Goal: Communication & Community: Answer question/provide support

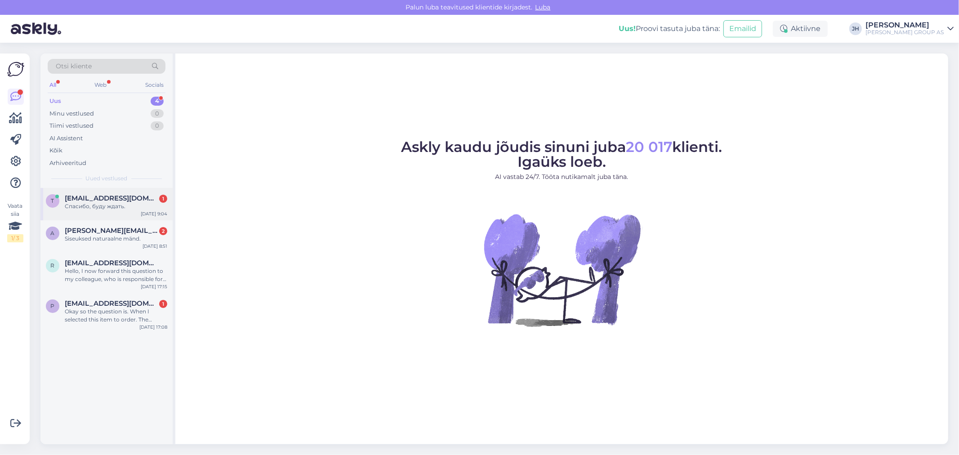
click at [95, 201] on span "[EMAIL_ADDRESS][DOMAIN_NAME]" at bounding box center [111, 198] width 93 height 8
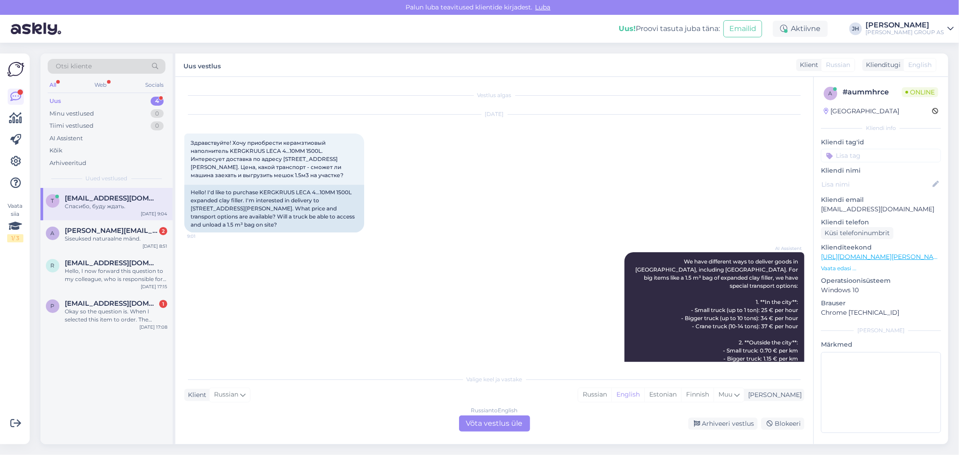
scroll to position [516, 0]
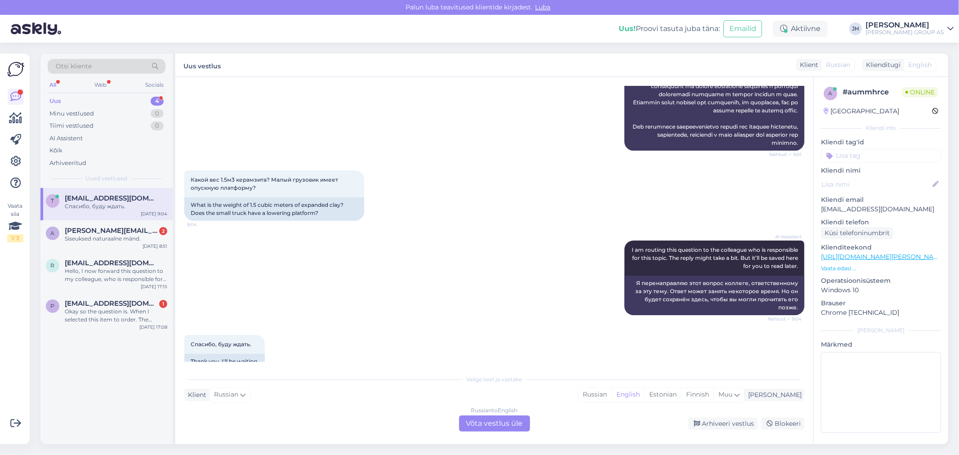
click at [500, 419] on div "Russian to English Võta vestlus üle" at bounding box center [494, 423] width 71 height 16
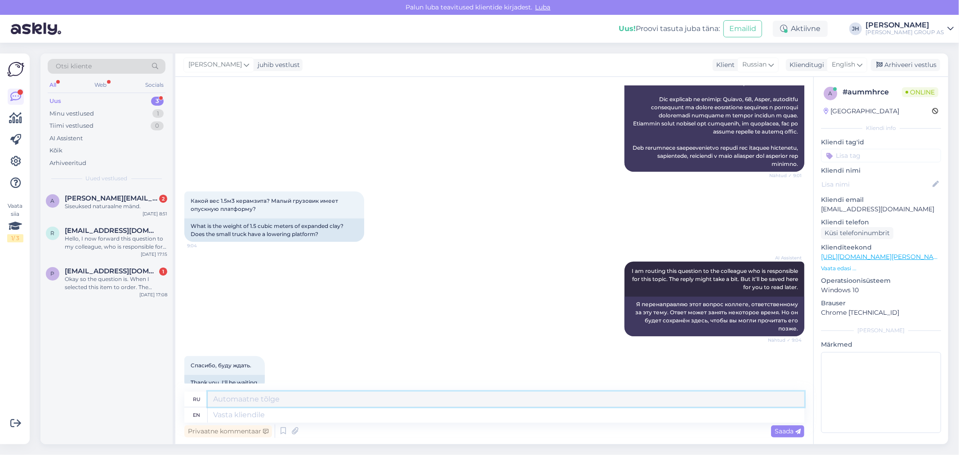
drag, startPoint x: 219, startPoint y: 398, endPoint x: 220, endPoint y: 408, distance: 9.5
click at [219, 400] on textarea at bounding box center [506, 398] width 596 height 15
type textarea "T"
drag, startPoint x: 253, startPoint y: 190, endPoint x: 189, endPoint y: 185, distance: 64.0
click at [189, 191] on div "Какой вес 1.5м3 керамзита? Малый грузовик имеет опускную платформу? 9:04" at bounding box center [274, 204] width 180 height 27
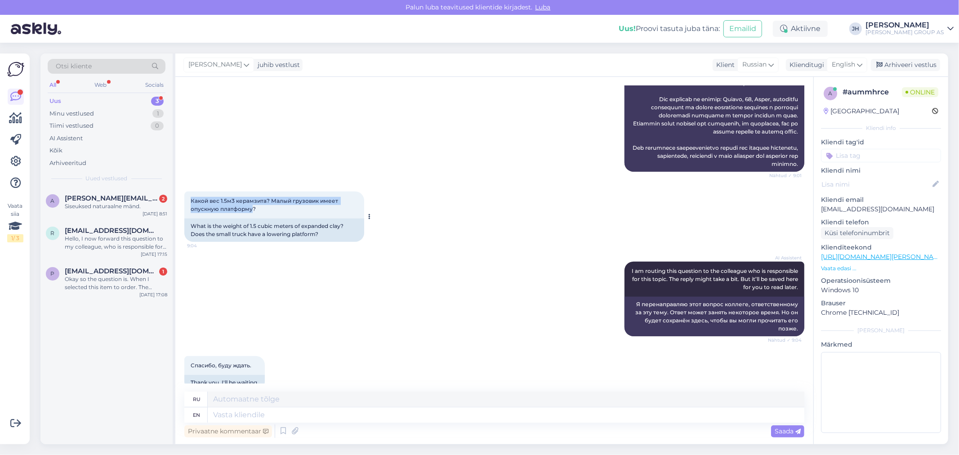
copy span "Какой вес 1.5м3 керамзита? Малый грузовик имеет опускную платформу"
click at [865, 65] on div "English" at bounding box center [847, 65] width 40 height 14
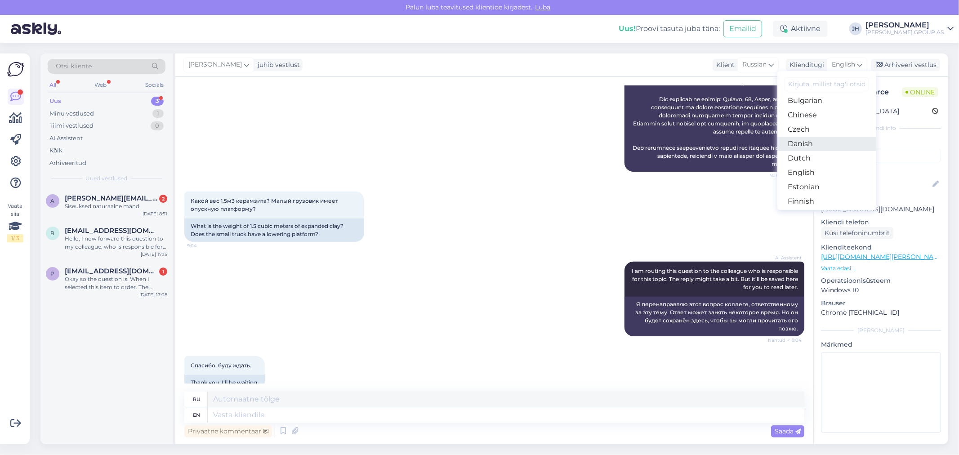
scroll to position [50, 0]
click at [809, 169] on link "Estonian" at bounding box center [826, 170] width 99 height 14
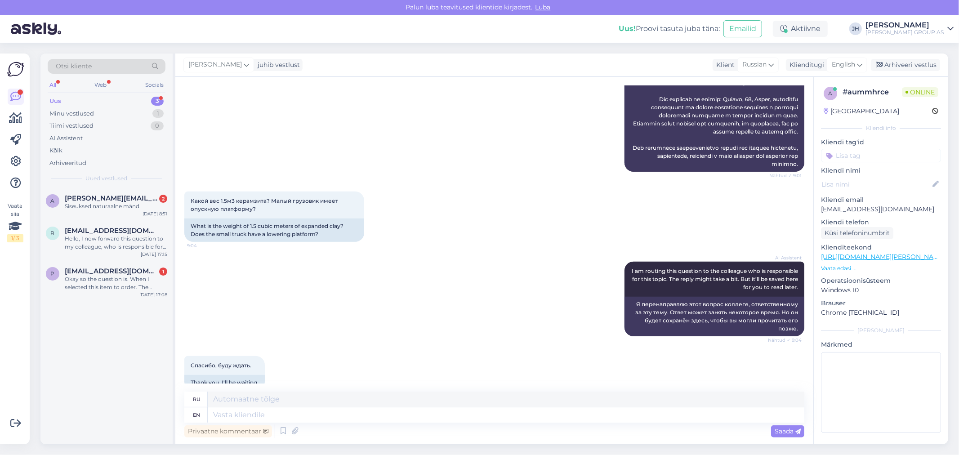
scroll to position [502, 0]
click at [224, 416] on textarea at bounding box center [506, 414] width 596 height 15
paste textarea "1,5 kuupmeetrit keramsiiti kaalub umbes 500–700 kilogrammi, olenevalt materjali…"
type textarea "1,5 kuupmeetrit keramsiiti kaalub umbes 500–700 kilogrammi, olenevalt materjali…"
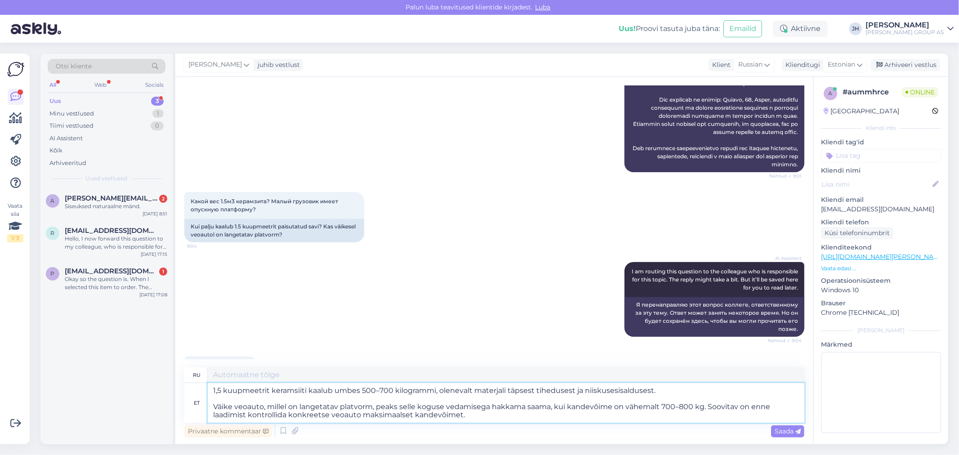
scroll to position [524, 0]
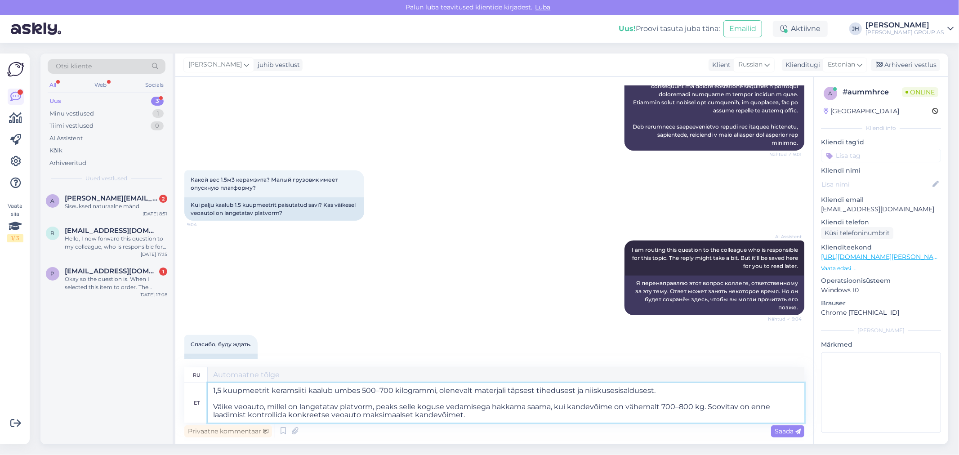
type textarea "1,5 кубических метра керамзита весят примерно 500–700 килограммов, в от плотнос…"
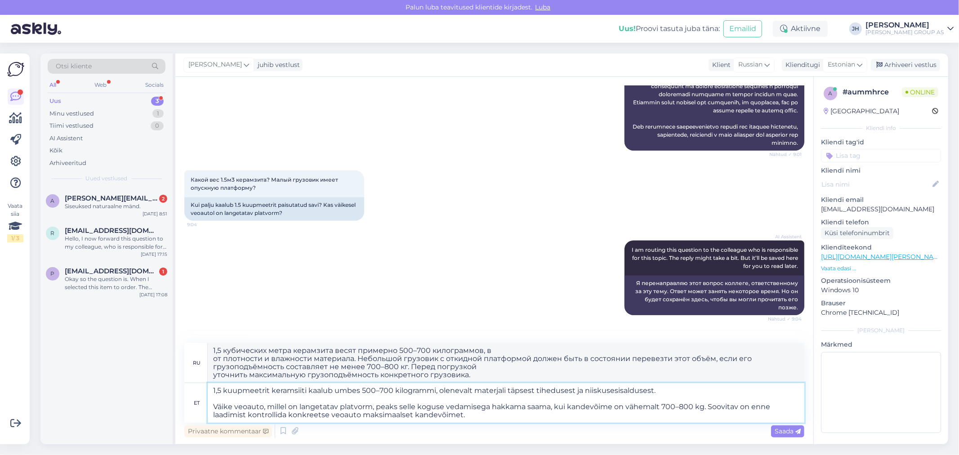
type textarea "1,5 kuupmeetrit keramsiiti kaalub umbes 500–700 kilogrammi, olenevalt materjali…"
click at [489, 351] on textarea "1,5 кубических метра керамзита весят примерно 500–700 килограммов, в от плотнос…" at bounding box center [506, 363] width 596 height 40
type textarea "1,5 кубических метра керамзита весят примерно 500–700 килограммов, зависит от п…"
click at [784, 432] on span "Saada" at bounding box center [787, 431] width 26 height 8
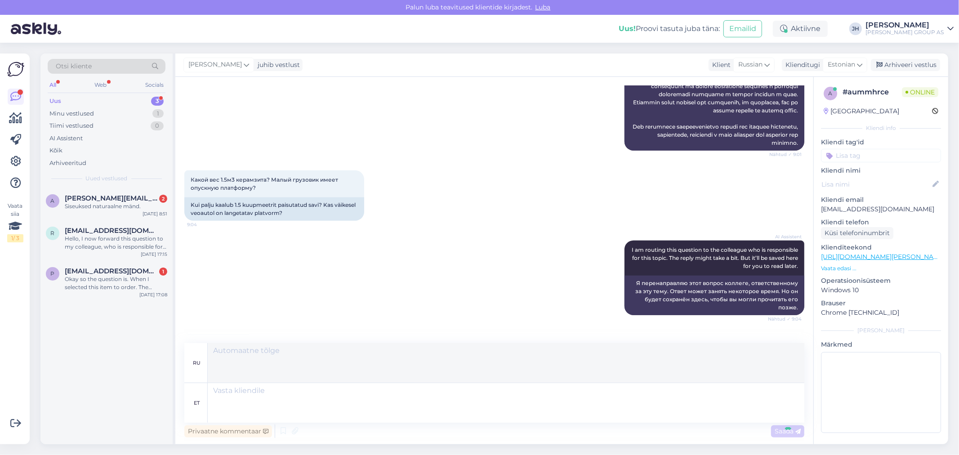
scroll to position [677, 0]
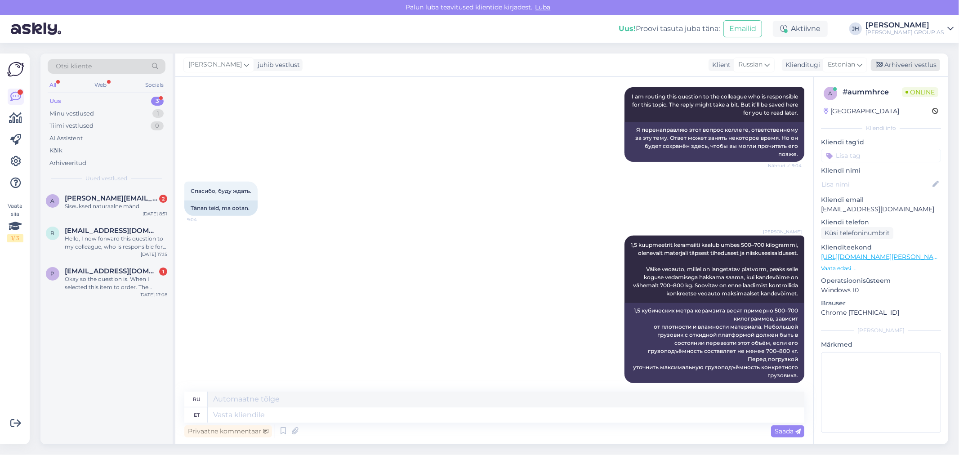
click at [924, 70] on div "Arhiveeri vestlus" at bounding box center [905, 65] width 69 height 12
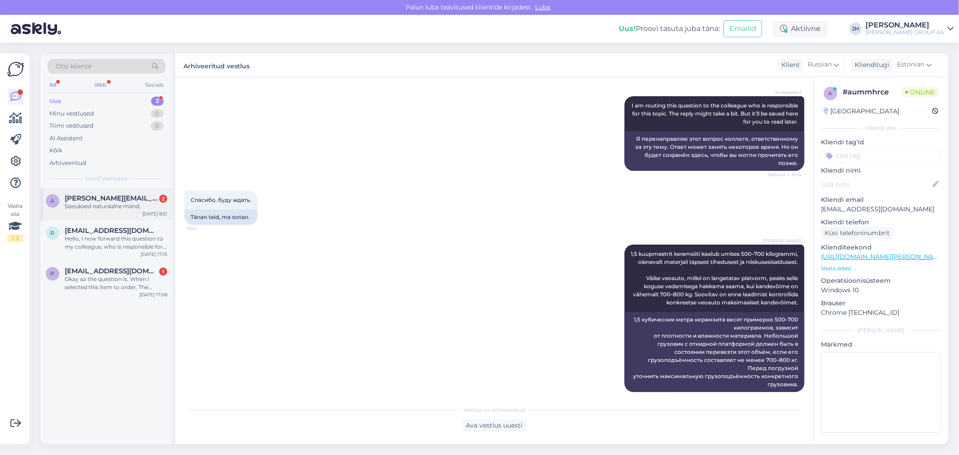
click at [130, 200] on span "allan.estonia@gmail.com" at bounding box center [111, 198] width 93 height 8
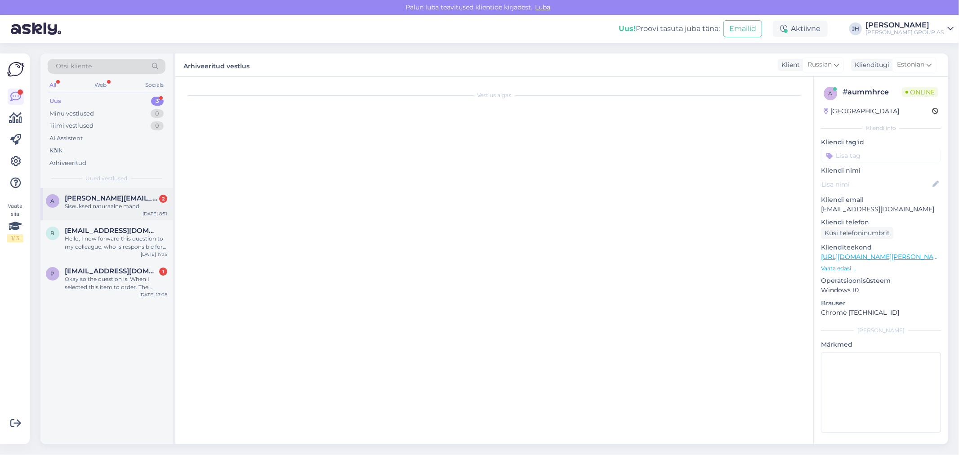
scroll to position [231, 0]
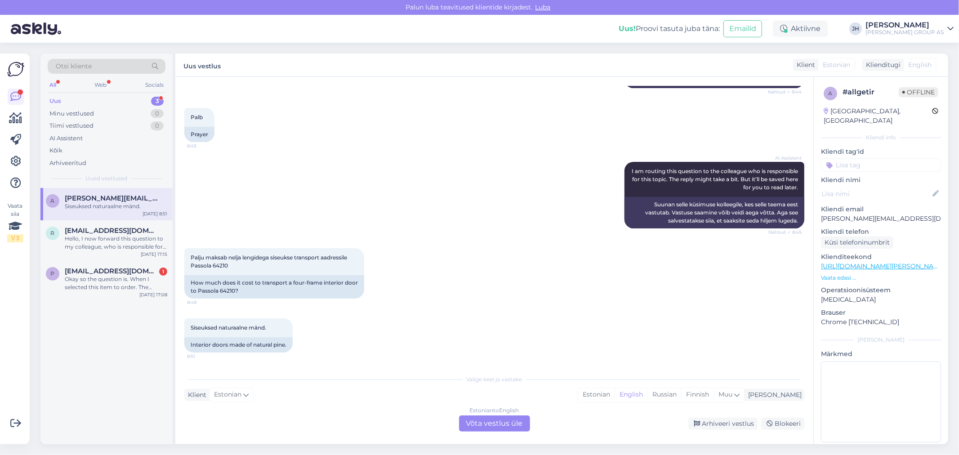
click at [501, 423] on div "Estonian to English Võta vestlus üle" at bounding box center [494, 423] width 71 height 16
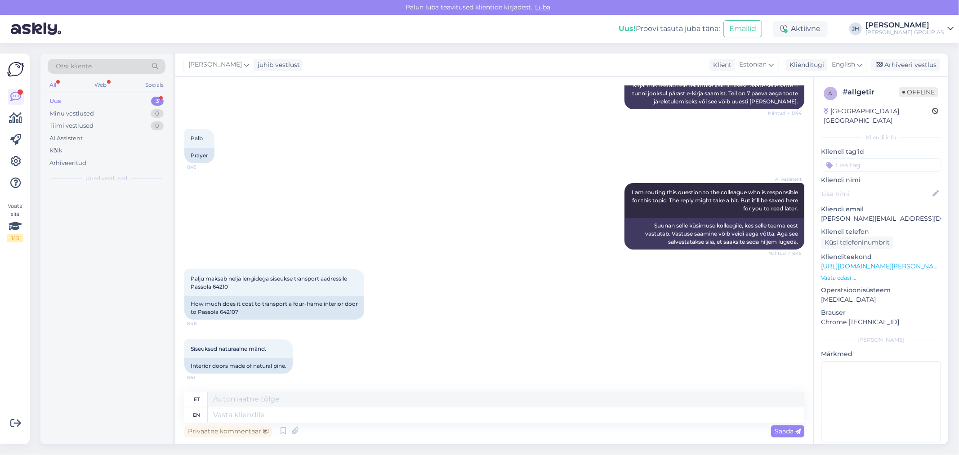
scroll to position [209, 0]
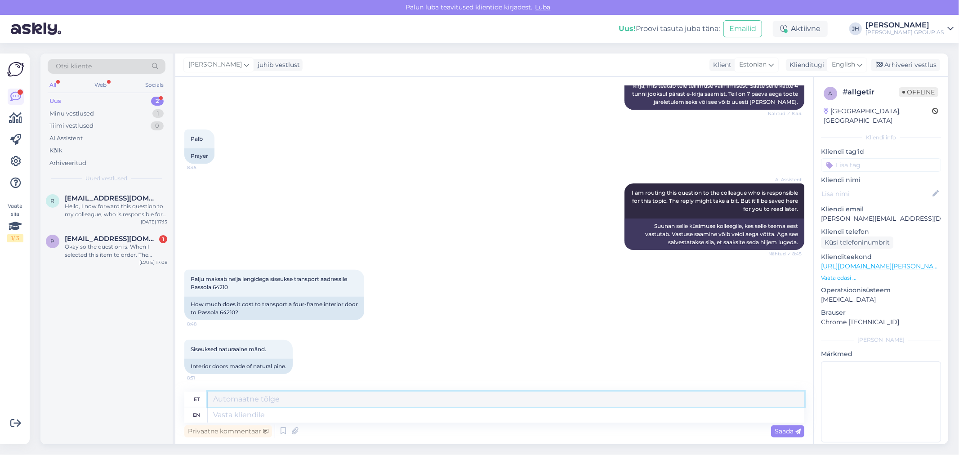
click at [234, 396] on textarea at bounding box center [506, 398] width 596 height 15
type textarea "Е"
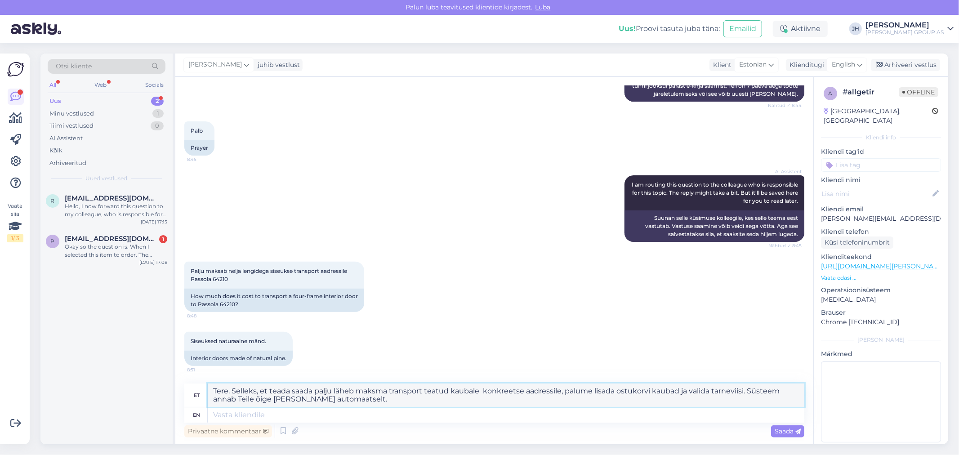
drag, startPoint x: 367, startPoint y: 402, endPoint x: 164, endPoint y: 383, distance: 203.5
click at [164, 383] on div "Otsi kliente All Web Socials Uus 2 Minu vestlused 1 Tiimi vestlused 0 AI Assist…" at bounding box center [493, 248] width 907 height 391
click at [382, 406] on textarea "Tere. Selleks, et teada saada palju läheb maksma transport teatud kaubale konkr…" at bounding box center [506, 394] width 596 height 23
drag, startPoint x: 374, startPoint y: 401, endPoint x: 232, endPoint y: 388, distance: 142.6
click at [232, 388] on textarea "Tere. Selleks, et teada saada palju läheb maksma transport teatud kaubale konkr…" at bounding box center [506, 394] width 596 height 23
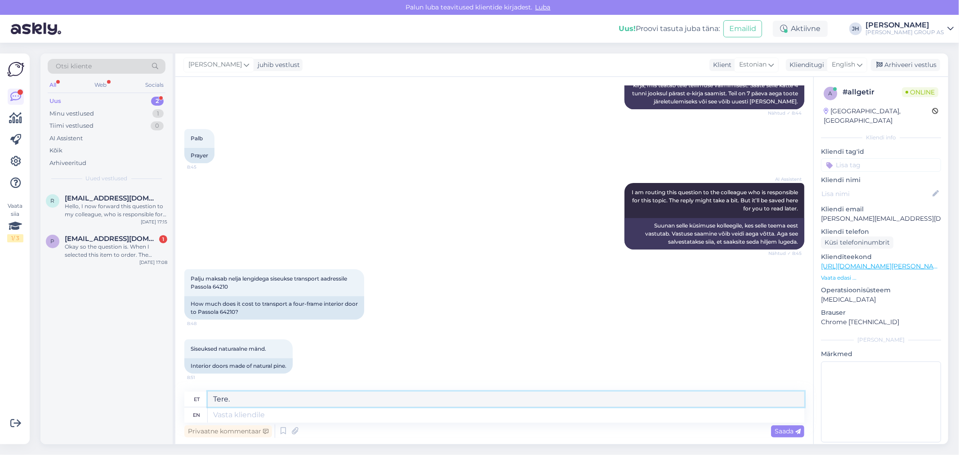
scroll to position [209, 0]
paste textarea "Selleks et teada saada, kui palju maksab konkreetse kauba transport kindlale aa…"
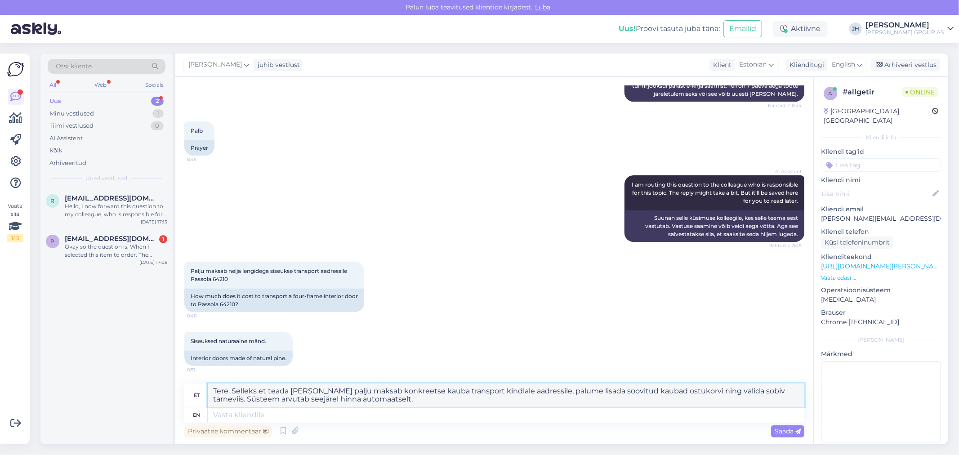
drag, startPoint x: 398, startPoint y: 401, endPoint x: 199, endPoint y: 379, distance: 200.8
click at [199, 379] on div "Vestlus algas Oct 3 2025 Tere, soovin tellida e poest neli siseust koos legideg…" at bounding box center [494, 260] width 638 height 367
type textarea "Tere. Selleks et teada saada, kui palju maksab konkreetse kauba transport kindl…"
click at [859, 64] on icon at bounding box center [859, 65] width 5 height 10
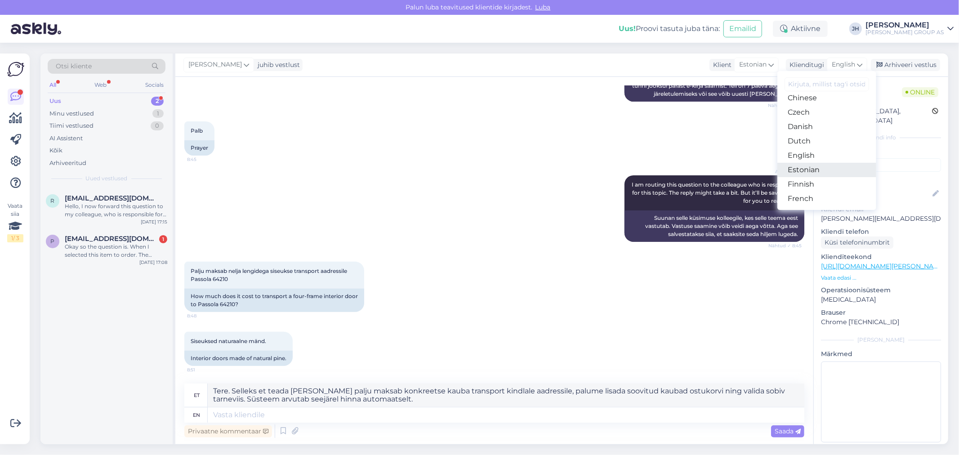
click at [814, 169] on link "Estonian" at bounding box center [826, 170] width 99 height 14
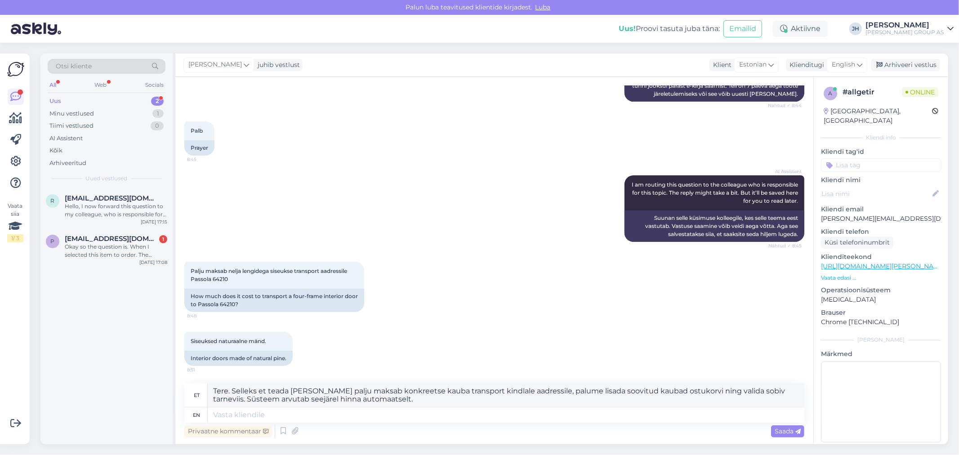
scroll to position [197, 0]
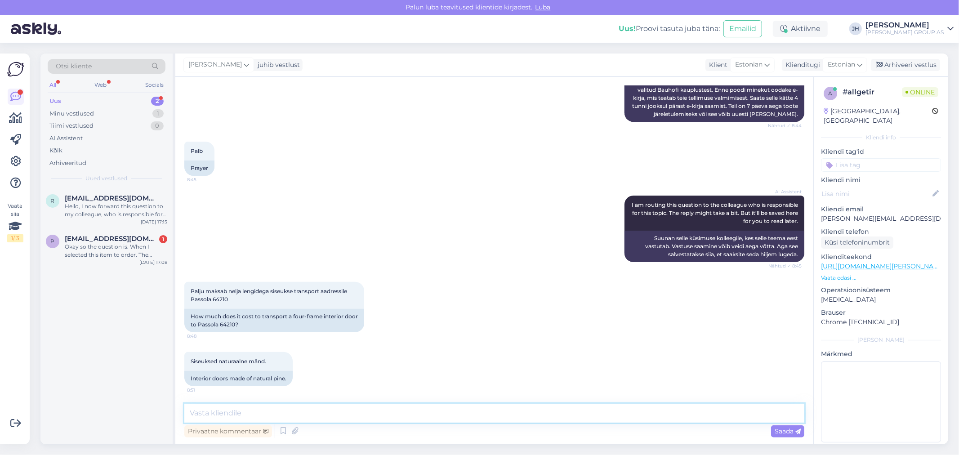
click at [330, 415] on textarea at bounding box center [494, 413] width 620 height 19
paste textarea "Tere. Selleks et teada saada, kui palju maksab konkreetse kauba transport kindl…"
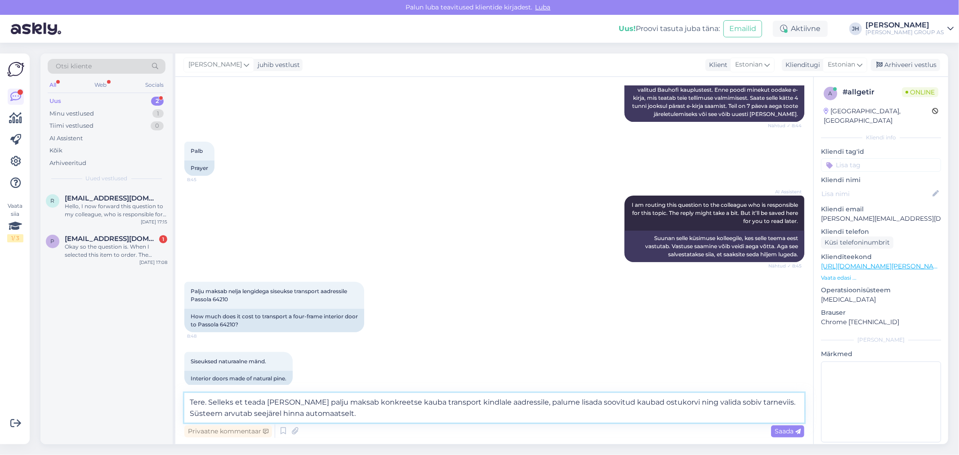
scroll to position [208, 0]
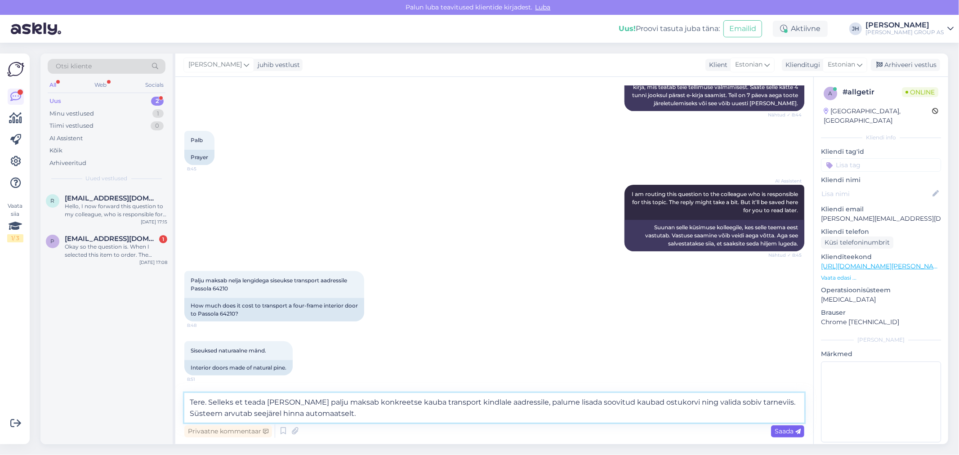
type textarea "Tere. Selleks et teada saada, kui palju maksab konkreetse kauba transport kindl…"
click at [779, 431] on span "Saada" at bounding box center [787, 431] width 26 height 8
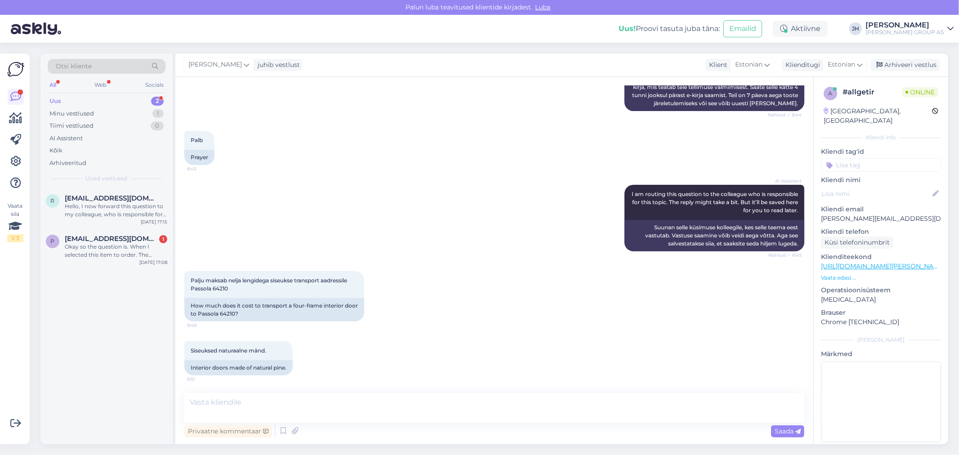
scroll to position [260, 0]
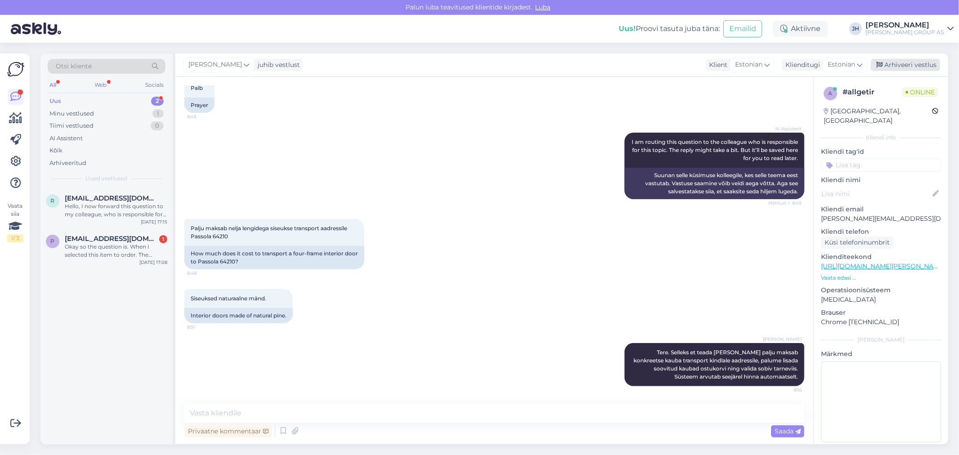
click at [909, 59] on div "Arhiveeri vestlus" at bounding box center [905, 65] width 69 height 12
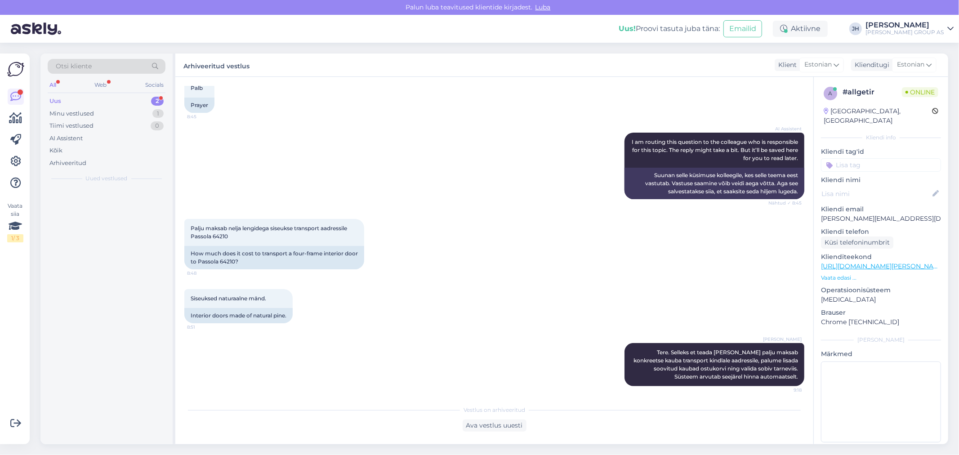
scroll to position [263, 0]
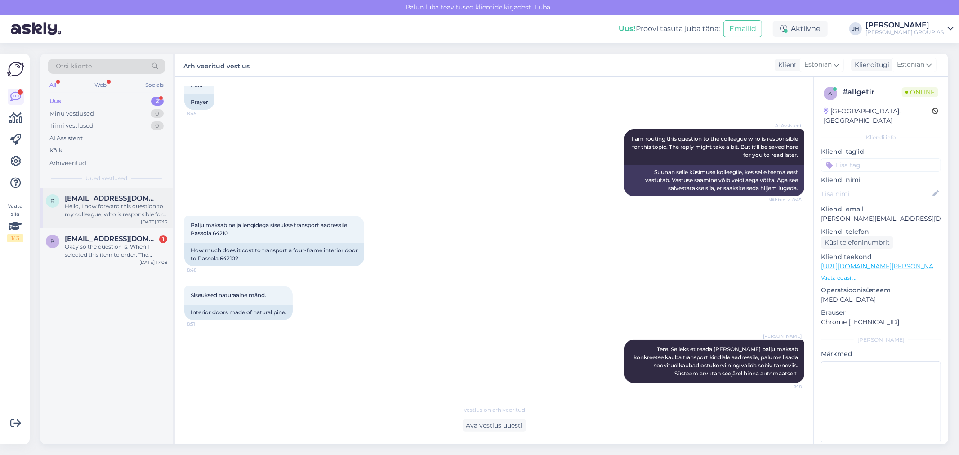
click at [103, 205] on div "Hello, I now forward this question to my colleague, who is responsible for this…" at bounding box center [116, 210] width 102 height 16
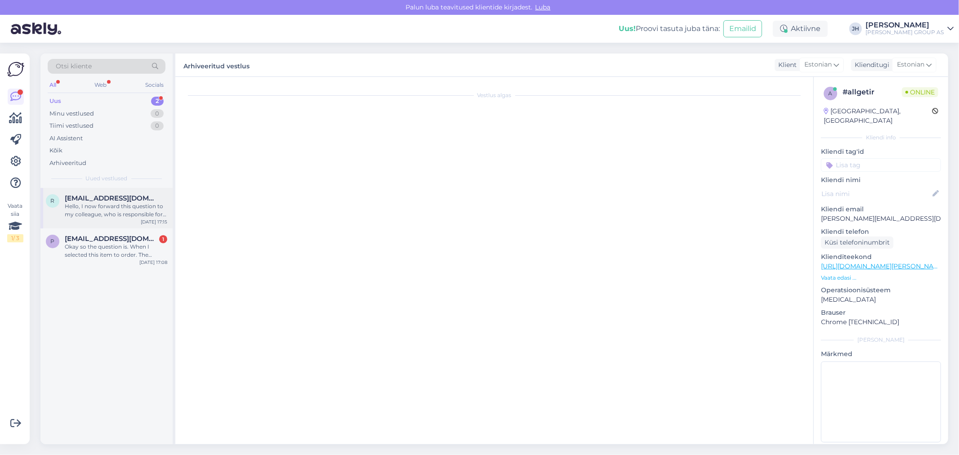
scroll to position [0, 0]
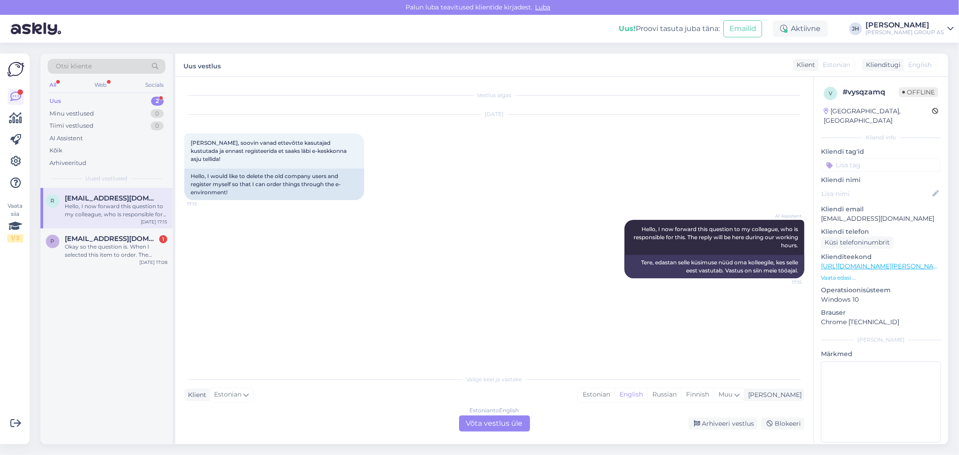
click at [505, 422] on div "Estonian to English Võta vestlus üle" at bounding box center [494, 423] width 71 height 16
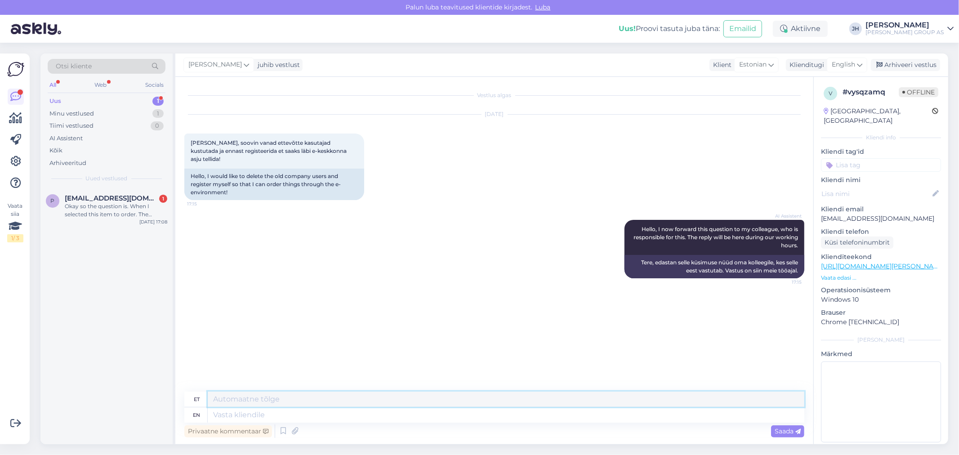
click at [231, 396] on textarea at bounding box center [506, 398] width 596 height 15
click at [338, 398] on textarea "Palun edastage oma soovi etugi@ bauhof.ee" at bounding box center [506, 398] width 596 height 15
click at [374, 403] on textarea "Palun edastage oma soovi etugi@bauhof.ee" at bounding box center [506, 398] width 596 height 15
drag, startPoint x: 382, startPoint y: 400, endPoint x: 185, endPoint y: 403, distance: 197.3
click at [185, 403] on div "et Palun edastage oma soovi etugi@bauhof.ee" at bounding box center [494, 399] width 620 height 16
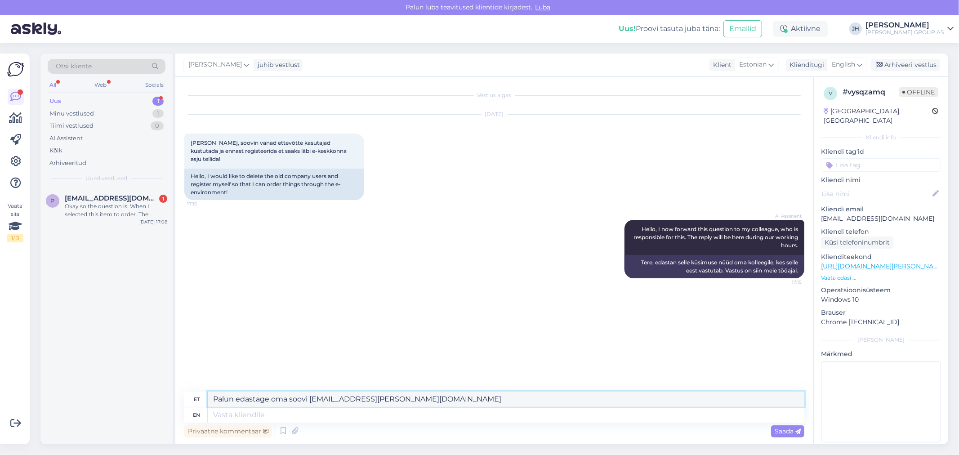
click at [384, 401] on textarea "Palun edastage oma soovi etugi@bauhof.ee" at bounding box center [506, 398] width 596 height 15
drag, startPoint x: 484, startPoint y: 400, endPoint x: 449, endPoint y: 399, distance: 34.2
click at [449, 399] on textarea "Palun edastage oma soovi etugi@bauhof.ee Koos ettevõtte nimetusega" at bounding box center [506, 398] width 596 height 15
drag, startPoint x: 461, startPoint y: 402, endPoint x: 167, endPoint y: 387, distance: 294.3
click at [167, 387] on div "Otsi kliente All Web Socials Uus 1 Minu vestlused 1 Tiimi vestlused 0 AI Assist…" at bounding box center [493, 248] width 907 height 391
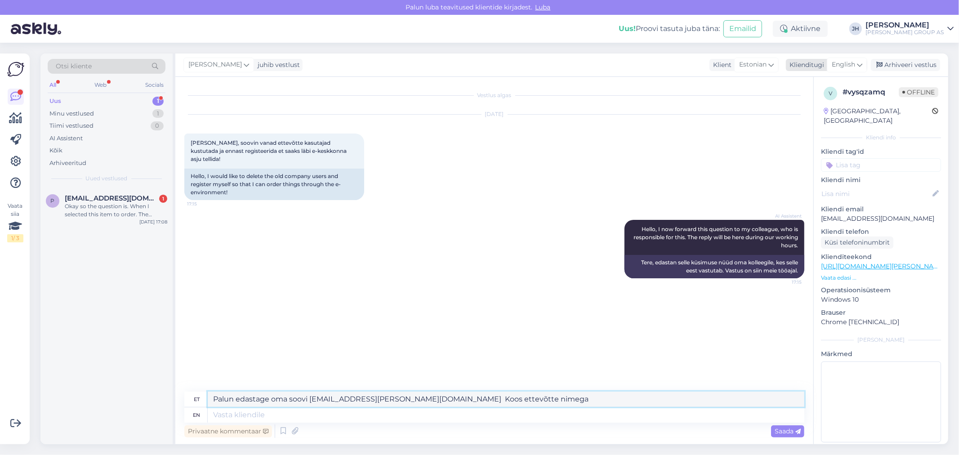
type textarea "Palun edastage oma soovi etugi@bauhof.ee Koos ettevõtte nimega"
click at [860, 63] on icon at bounding box center [859, 65] width 5 height 10
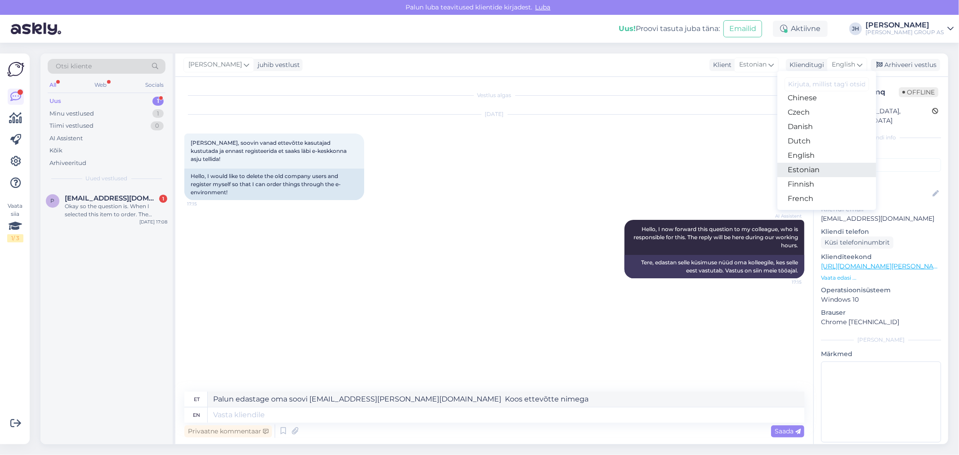
click at [818, 168] on link "Estonian" at bounding box center [826, 170] width 99 height 14
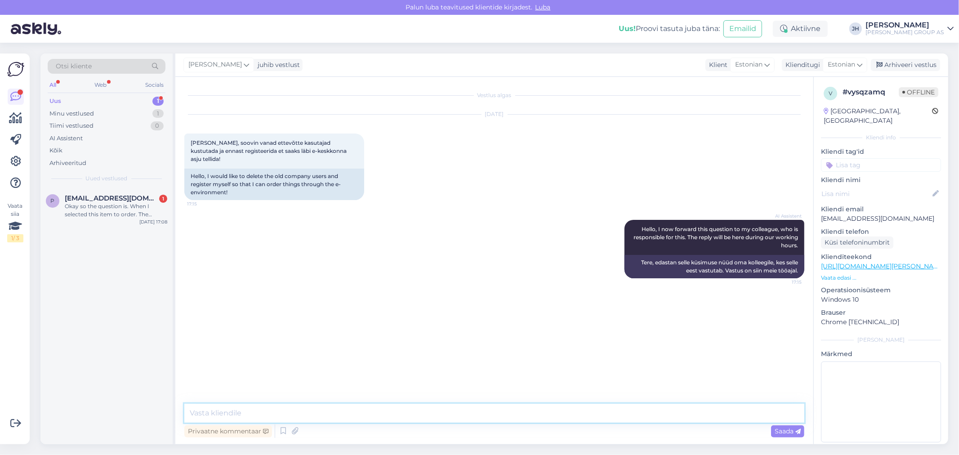
click at [311, 414] on textarea at bounding box center [494, 413] width 620 height 19
paste textarea "Palun edastage oma soovi etugi@bauhof.ee Koos ettevõtte nimega"
type textarea "Palun edastage oma soovi etugi@bauhof.ee Koos ettevõtte nimega"
click at [778, 433] on span "Saada" at bounding box center [787, 431] width 26 height 8
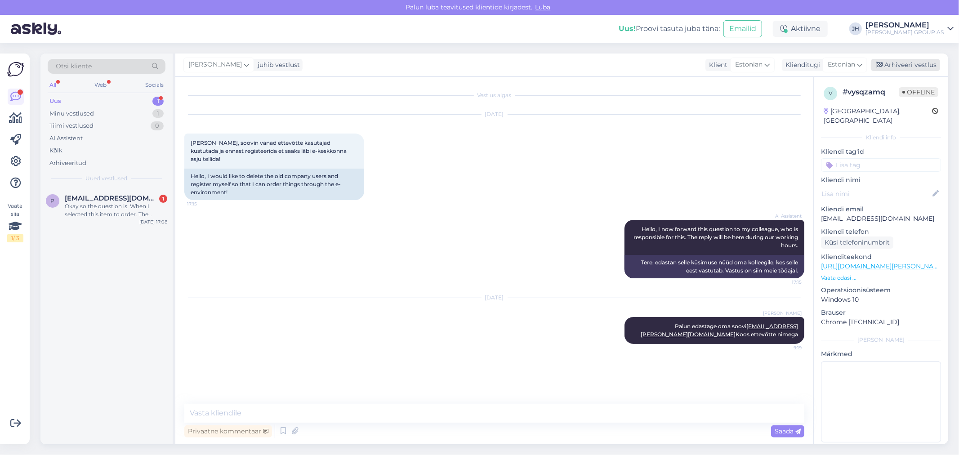
click at [902, 62] on div "Arhiveeri vestlus" at bounding box center [905, 65] width 69 height 12
click at [104, 200] on span "[EMAIL_ADDRESS][DOMAIN_NAME]" at bounding box center [111, 198] width 93 height 8
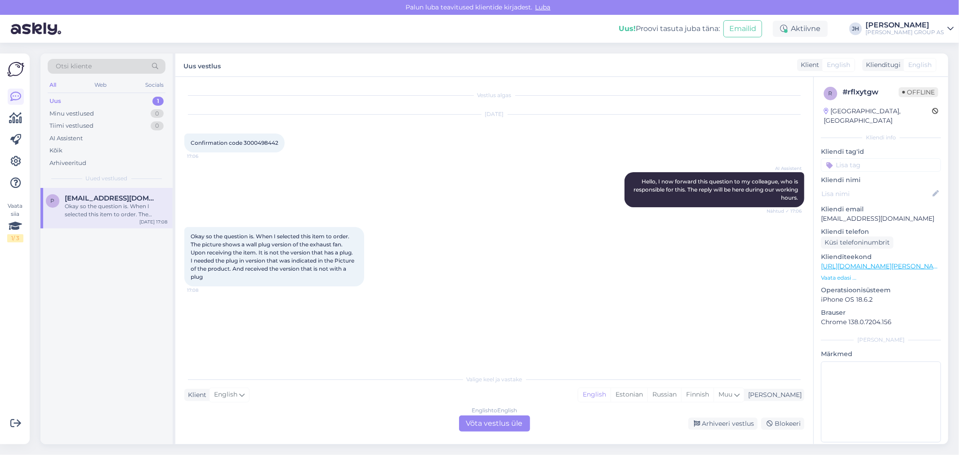
drag, startPoint x: 210, startPoint y: 277, endPoint x: 186, endPoint y: 232, distance: 51.5
click at [186, 232] on div "Okay so the question is. When I selected this item to order. The picture shows …" at bounding box center [274, 256] width 180 height 59
copy span "Okay so the question is. When I selected this item to order. The picture shows …"
click at [504, 423] on div "English to English Võta vestlus üle" at bounding box center [494, 423] width 71 height 16
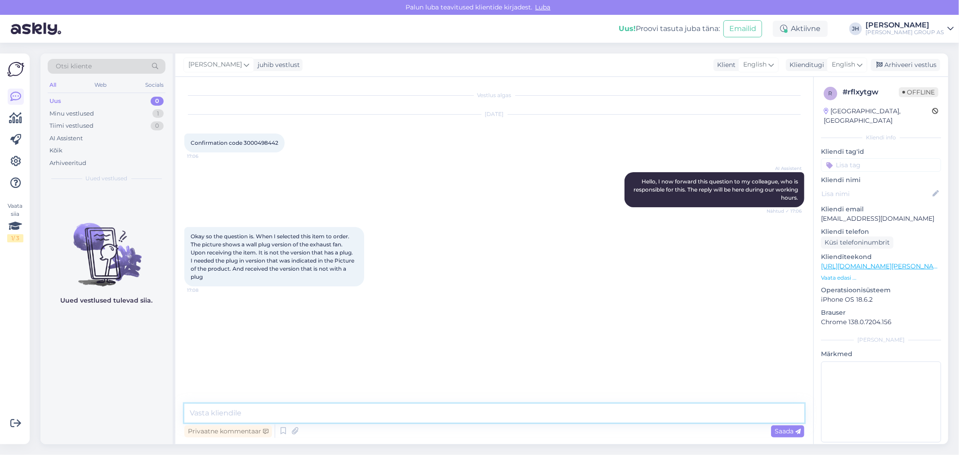
click at [252, 412] on textarea at bounding box center [494, 413] width 620 height 19
type textarea "T"
drag, startPoint x: 276, startPoint y: 144, endPoint x: 243, endPoint y: 142, distance: 33.3
click at [243, 142] on span "Confirmation code 3000498442" at bounding box center [235, 142] width 88 height 7
copy span "3000498442"
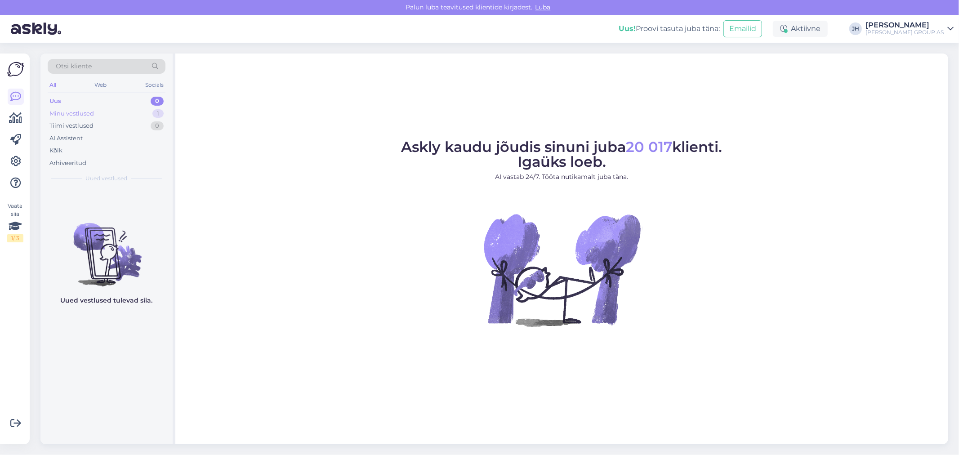
click at [81, 111] on div "Minu vestlused" at bounding box center [71, 113] width 44 height 9
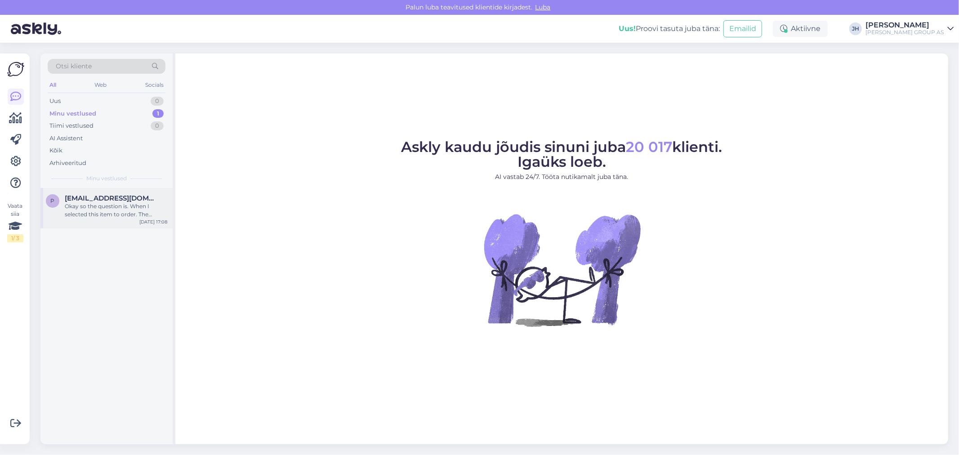
click at [98, 204] on div "Okay so the question is. When I selected this item to order. The picture shows …" at bounding box center [116, 210] width 102 height 16
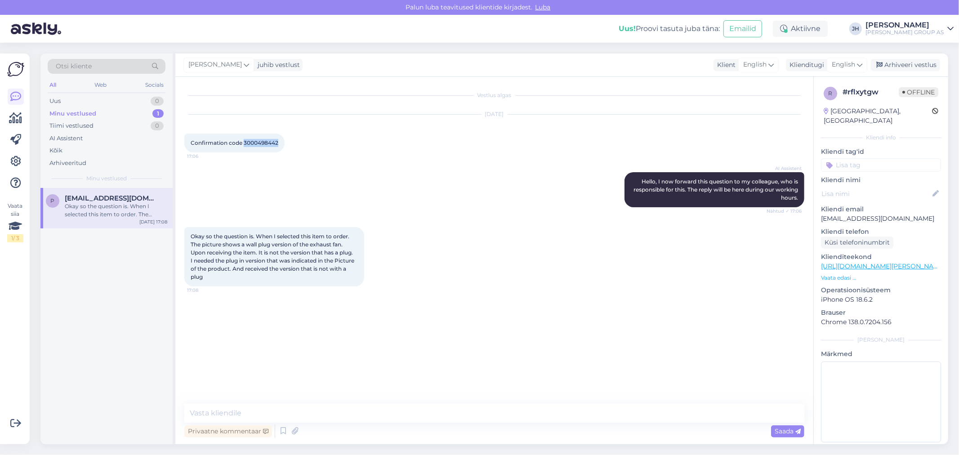
drag, startPoint x: 278, startPoint y: 142, endPoint x: 243, endPoint y: 141, distance: 34.6
click at [243, 141] on div "Confirmation code 3000498442 17:06" at bounding box center [234, 142] width 100 height 19
copy span "3000498442"
click at [280, 141] on div "Confirmation code 3000498442 17:06" at bounding box center [234, 142] width 100 height 19
click at [273, 140] on span "Confirmation code 3000498442" at bounding box center [235, 142] width 88 height 7
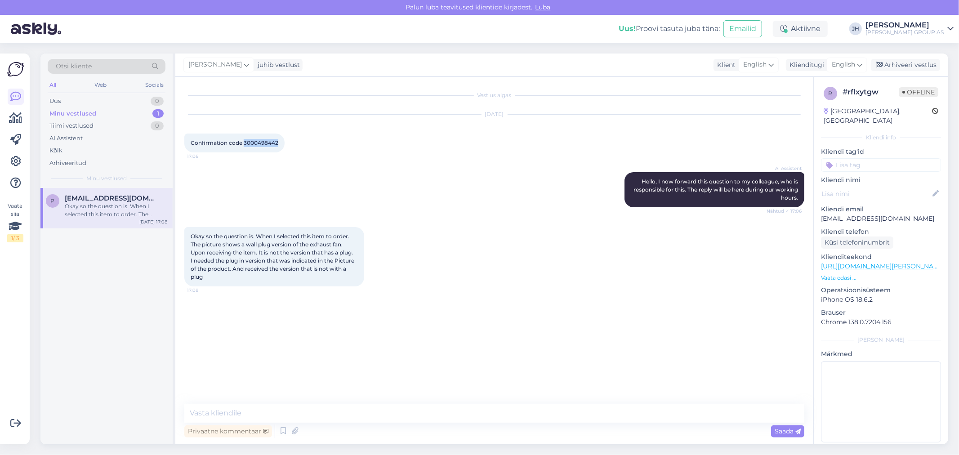
drag, startPoint x: 278, startPoint y: 141, endPoint x: 243, endPoint y: 145, distance: 35.3
click at [243, 145] on div "Confirmation code 3000498442 17:06" at bounding box center [234, 142] width 100 height 19
copy span "3000498442"
click at [228, 411] on textarea at bounding box center [494, 413] width 620 height 19
click at [862, 63] on icon at bounding box center [859, 65] width 5 height 10
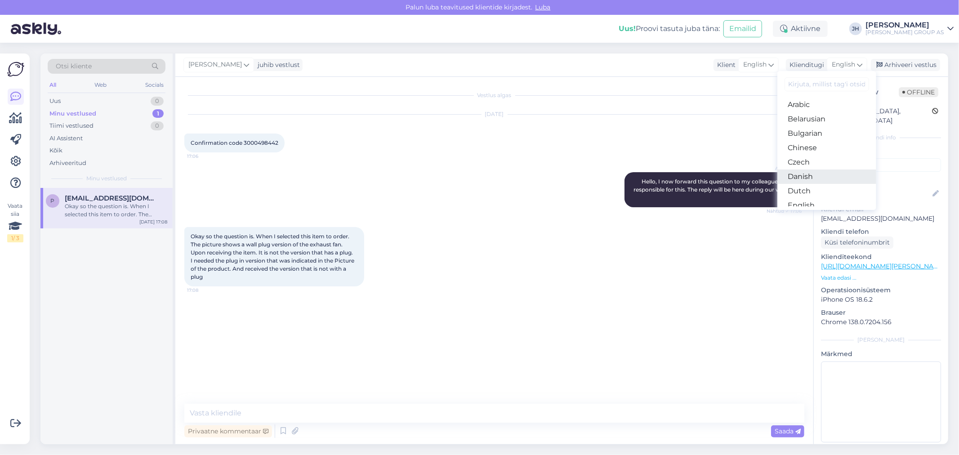
scroll to position [50, 0]
click at [820, 171] on link "Estonian" at bounding box center [826, 170] width 99 height 14
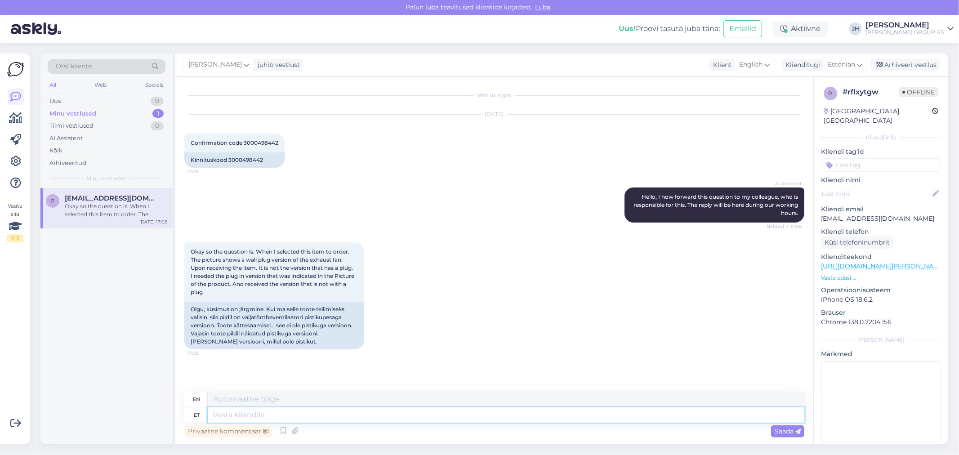
click at [227, 418] on textarea at bounding box center [506, 414] width 596 height 15
type textarea "P"
type textarea "Tere."
type textarea "Hello."
type textarea "Tere. Vabandame"
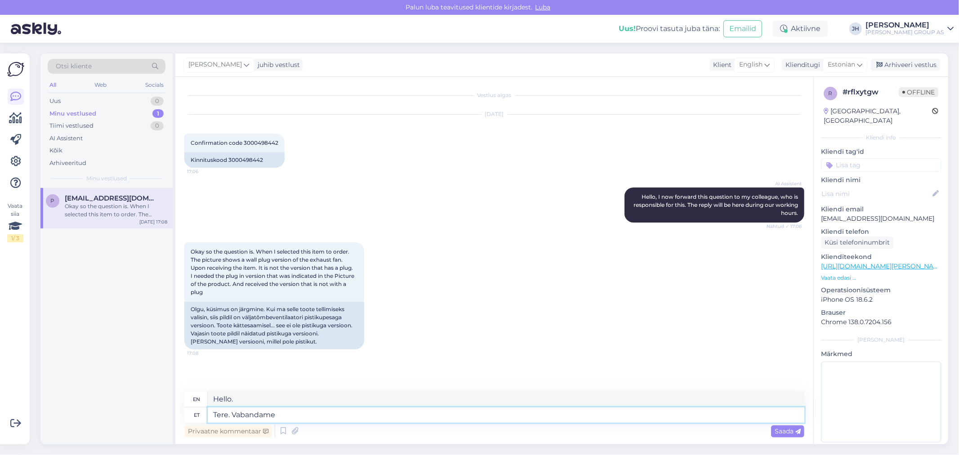
type textarea "Hello. We apologize."
type textarea "Tere. Vabandame ebamugavuste pär"
type textarea "Hello. We apologize for the inconvenience."
type textarea "Tere. Vabandame ebamugavuste pärast. [PERSON_NAME]"
type textarea "Hello. We apologize for the inconvenience. Please"
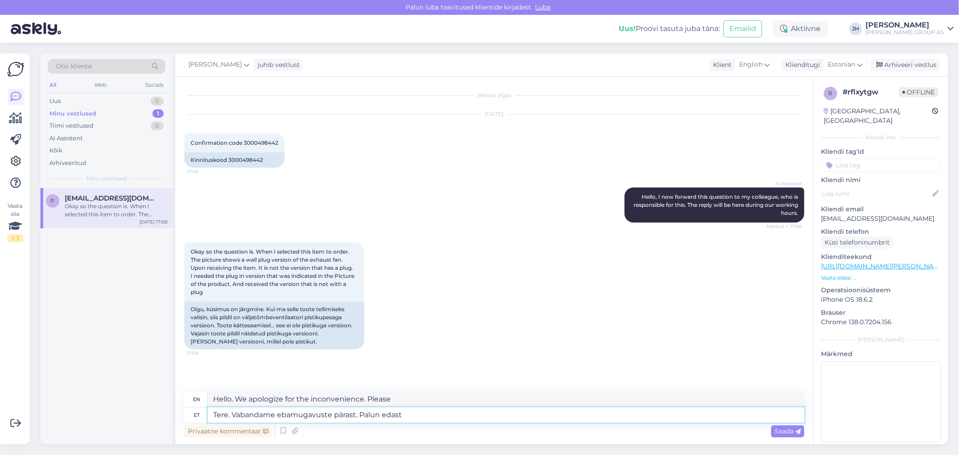
type textarea "Tere. Vabandame ebamugavuste pärast. Palun edasta"
type textarea "Hello. We apologize for the inconvenience. Please forward"
type textarea "Tere. Vabandame ebamugavuste pärast. Palun edastage kauba"
type textarea "Hello. We apologize for the inconvenience. Please deliver the goods."
type textarea "Tere. Vabandame ebamugavuste pärast. Palun edastage kauba tootekoodi"
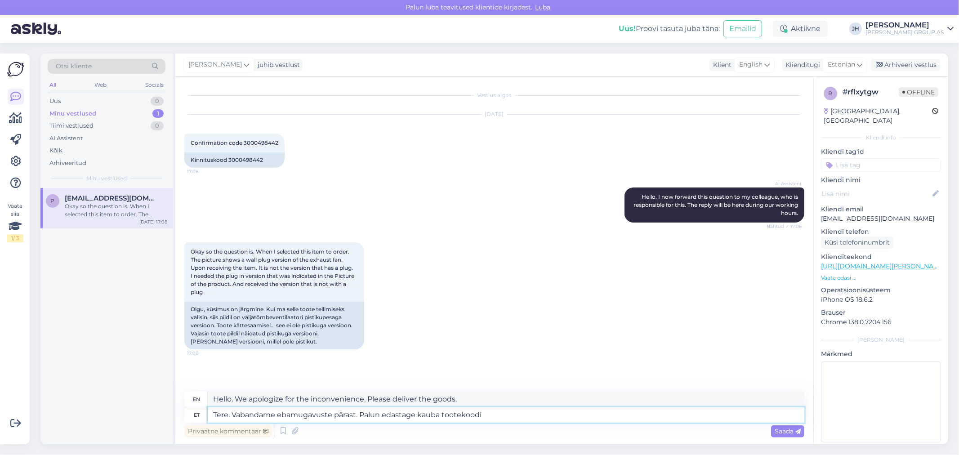
type textarea "Hello. We apologize for the inconvenience. Please provide the product code of t…"
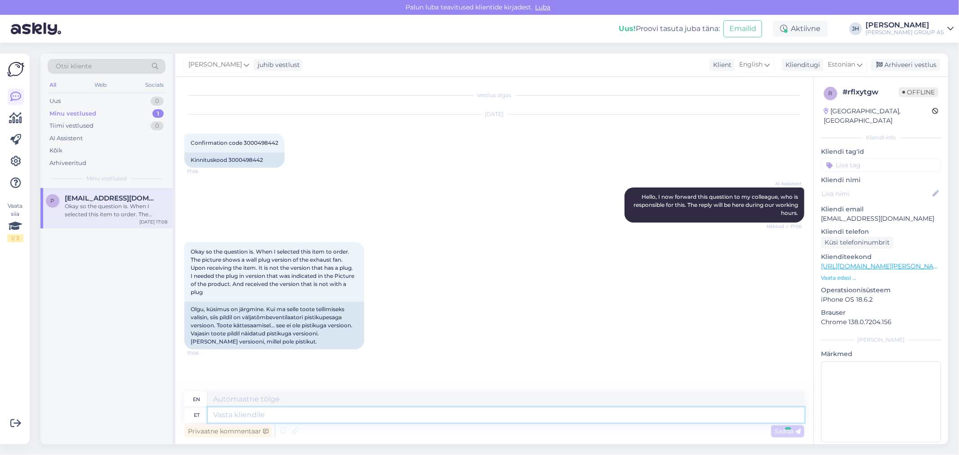
scroll to position [64, 0]
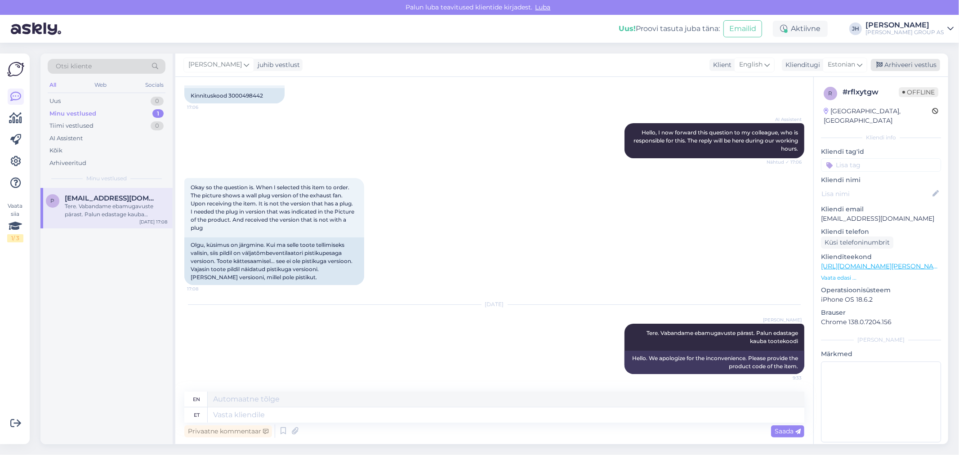
click at [902, 65] on div "Arhiveeri vestlus" at bounding box center [905, 65] width 69 height 12
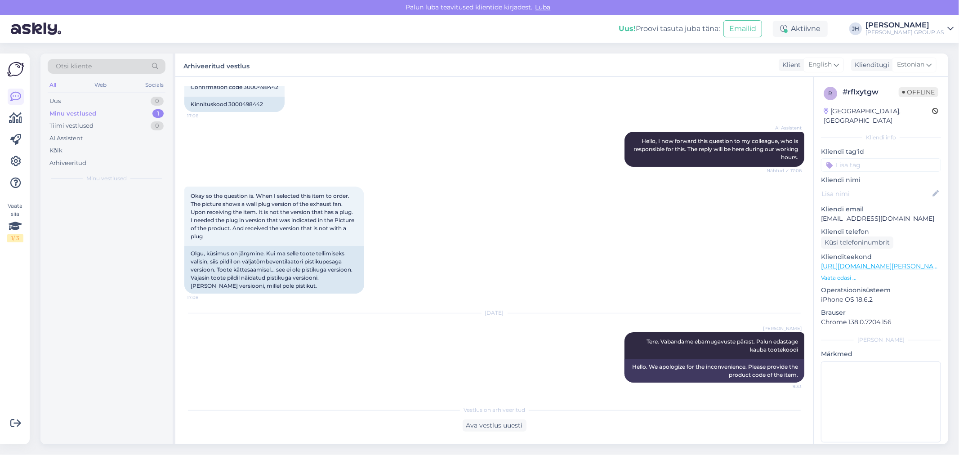
scroll to position [55, 0]
click at [58, 101] on div "Uus" at bounding box center [54, 101] width 11 height 9
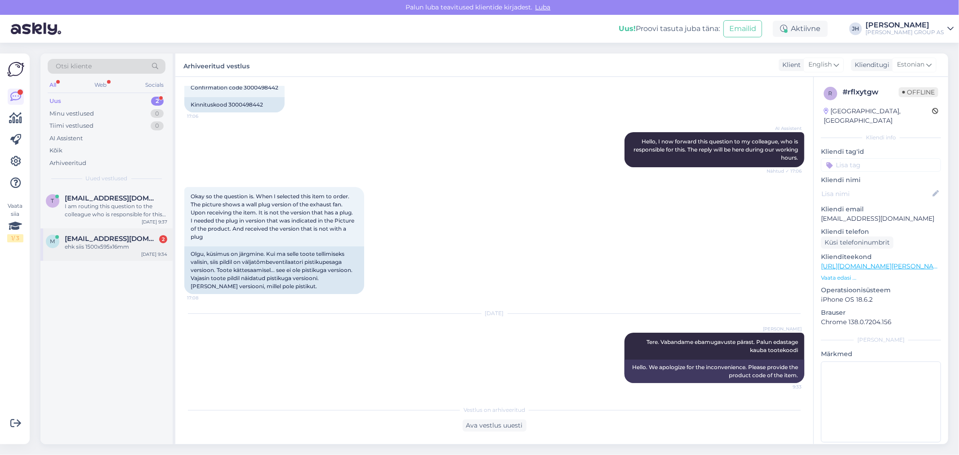
click at [98, 242] on span "[EMAIL_ADDRESS][DOMAIN_NAME]" at bounding box center [111, 239] width 93 height 8
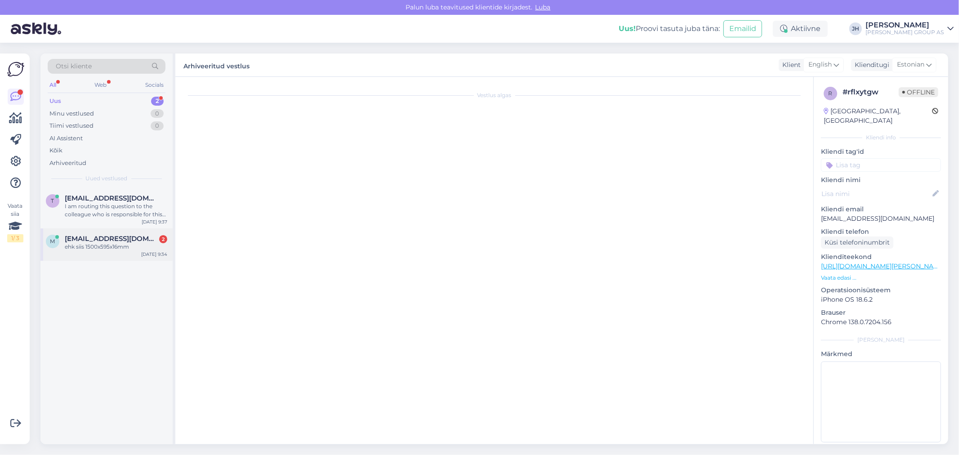
scroll to position [0, 0]
click at [108, 236] on span "[EMAIL_ADDRESS][DOMAIN_NAME]" at bounding box center [111, 239] width 93 height 8
click at [108, 204] on div "I am routing this question to the colleague who is responsible for this topic. …" at bounding box center [116, 210] width 102 height 16
click at [53, 99] on div "Uus" at bounding box center [55, 101] width 12 height 9
click at [83, 200] on span "[EMAIL_ADDRESS][DOMAIN_NAME]" at bounding box center [111, 198] width 93 height 8
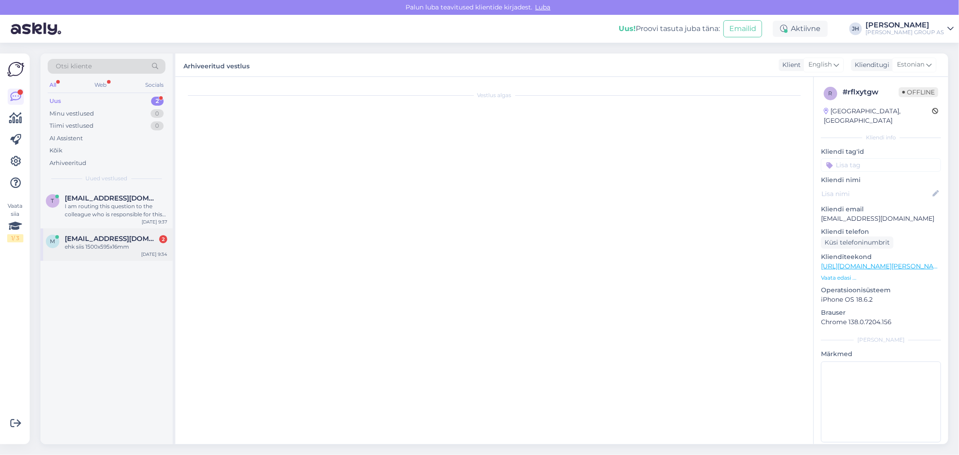
click at [96, 245] on div "ehk siis 1500x595x16mm" at bounding box center [116, 247] width 102 height 8
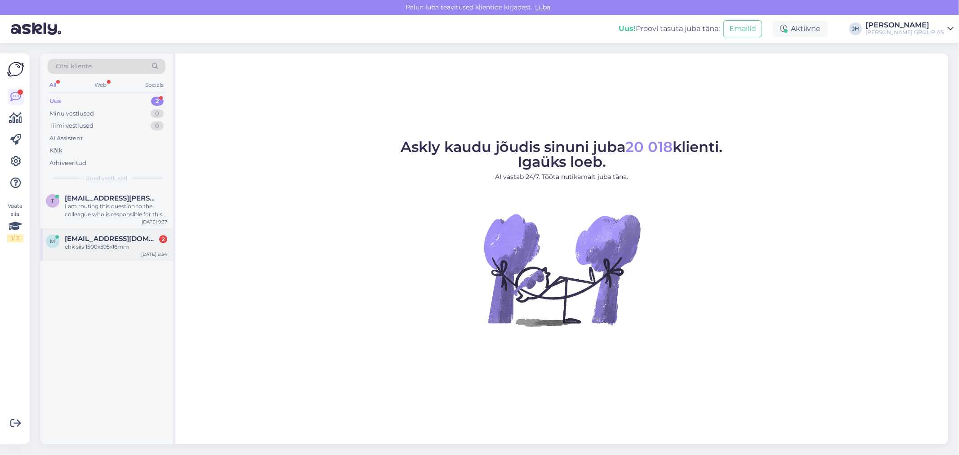
click at [89, 234] on div "m markomatt2002@gmail.com 2 ehk siis 1500x595x16mm Oct 3 9:34" at bounding box center [106, 244] width 132 height 32
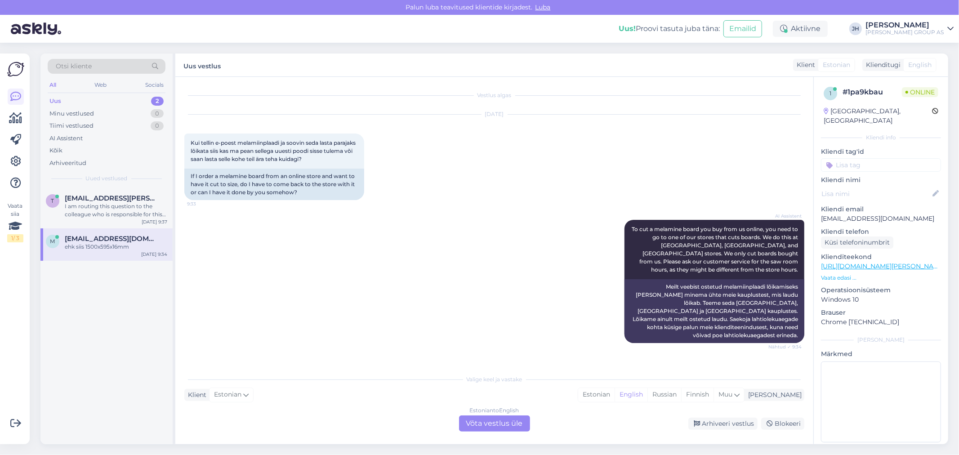
scroll to position [239, 0]
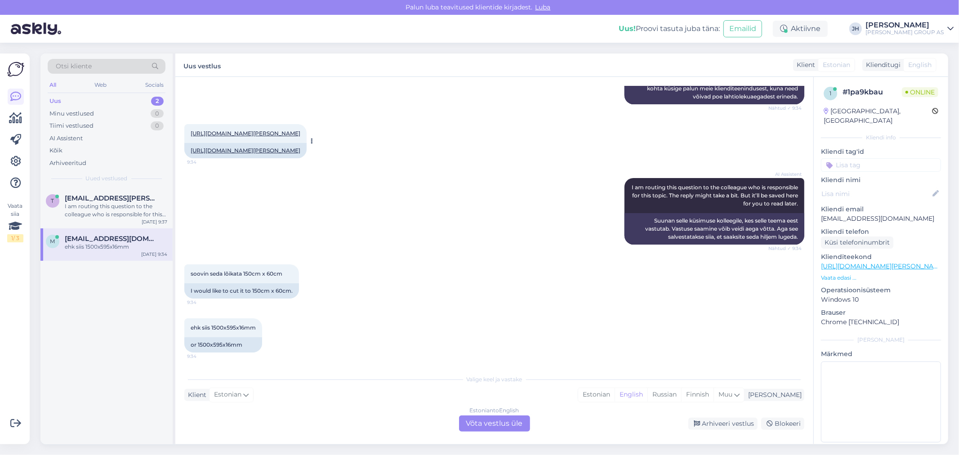
click at [272, 147] on link "https://www.bauhof.ee/et/p/718199/melamiinplaat-plaat-detail-valge-2470x595x16m…" at bounding box center [246, 150] width 110 height 7
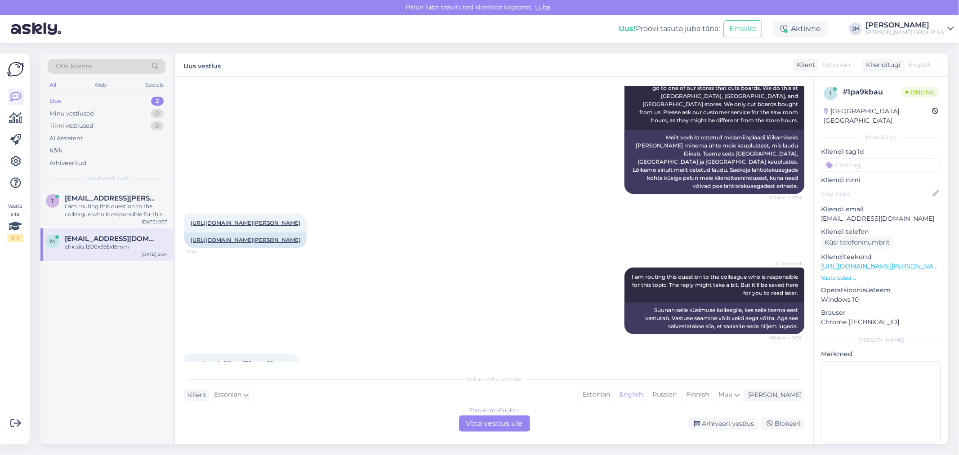
scroll to position [0, 0]
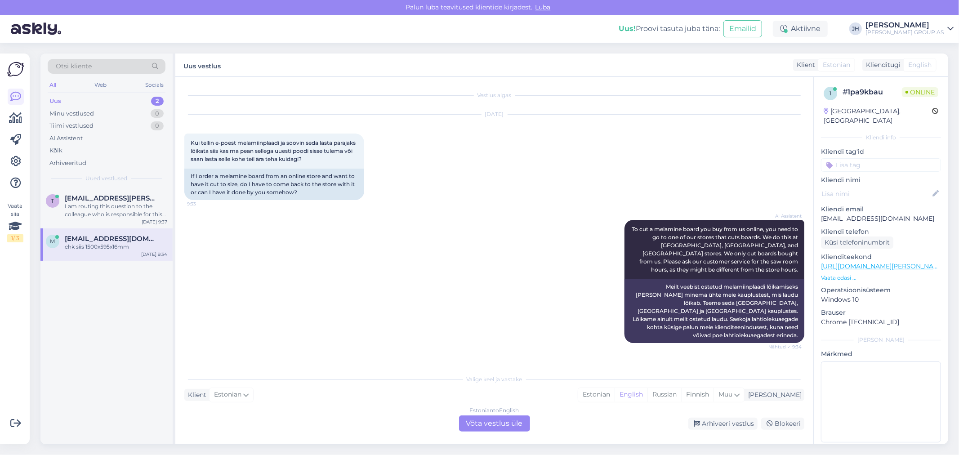
click at [491, 421] on div "Estonian to English Võta vestlus üle" at bounding box center [494, 423] width 71 height 16
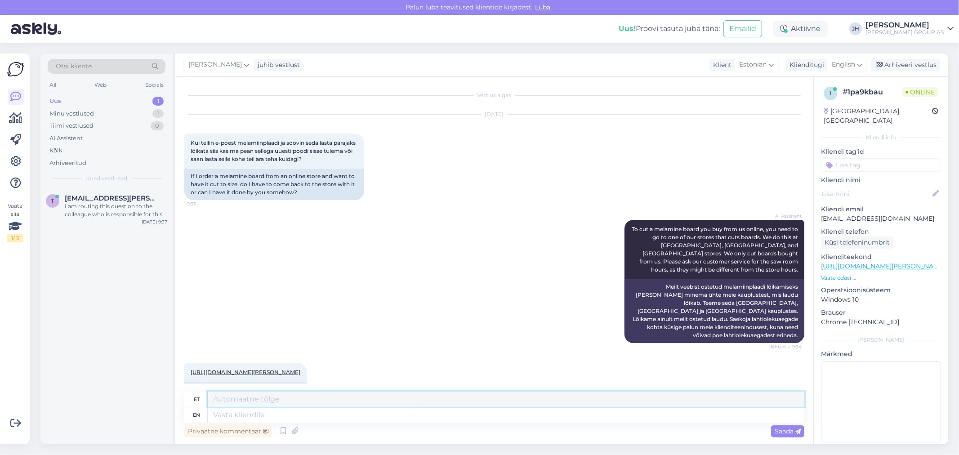
click at [249, 398] on textarea at bounding box center [506, 398] width 596 height 15
click at [862, 62] on icon at bounding box center [859, 65] width 5 height 10
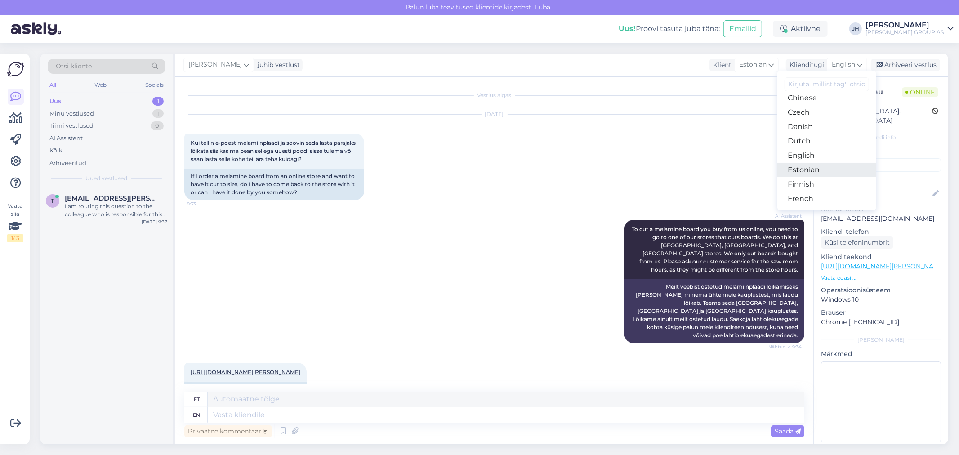
click at [814, 170] on link "Estonian" at bounding box center [826, 170] width 99 height 14
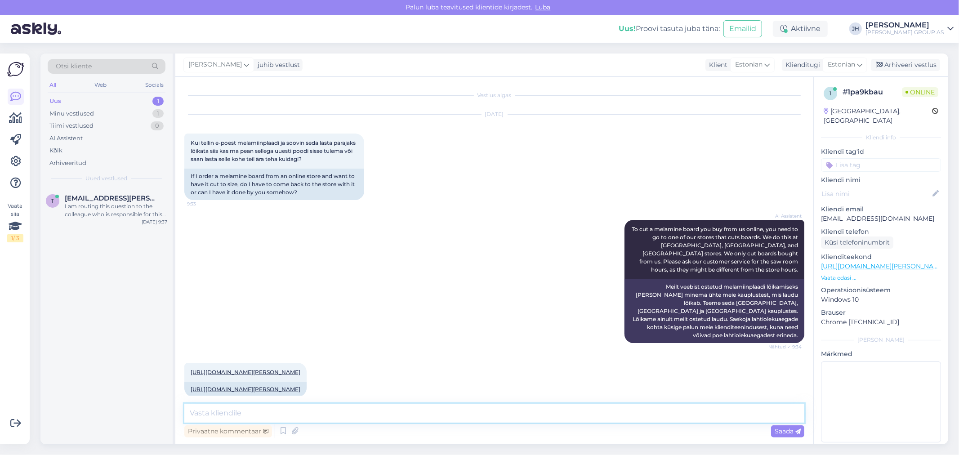
click at [213, 416] on textarea at bounding box center [494, 413] width 620 height 19
paste textarea "https://www.bauhof.ee/et/info/mootu-loikamine"
drag, startPoint x: 532, startPoint y: 411, endPoint x: 136, endPoint y: 418, distance: 396.0
click at [136, 418] on div "Otsi kliente All Web Socials Uus 1 Minu vestlused 1 Tiimi vestlused 0 AI Assist…" at bounding box center [493, 248] width 907 height 391
type textarea "Tere. Lõikamisteenus on meil ainult kohapeal. https://www.bauhof.ee/et/info/moo…"
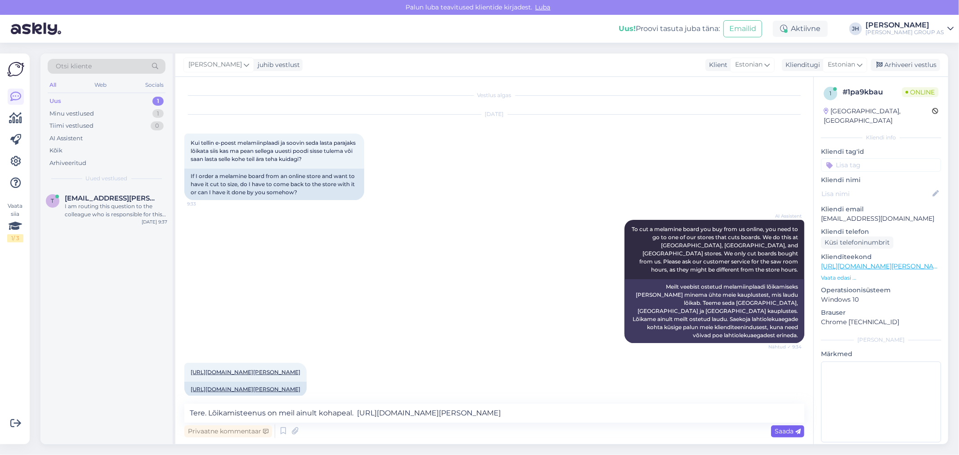
click at [784, 427] on span "Saada" at bounding box center [787, 431] width 26 height 8
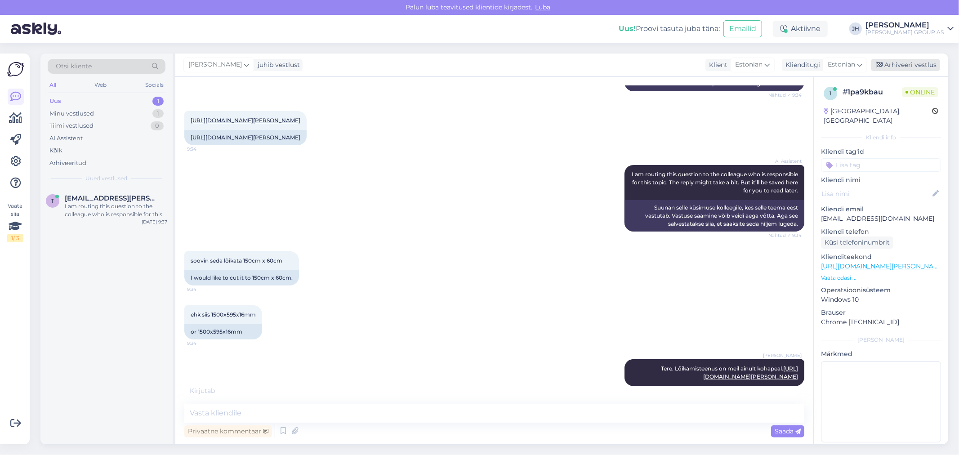
click at [917, 63] on div "Arhiveeri vestlus" at bounding box center [905, 65] width 69 height 12
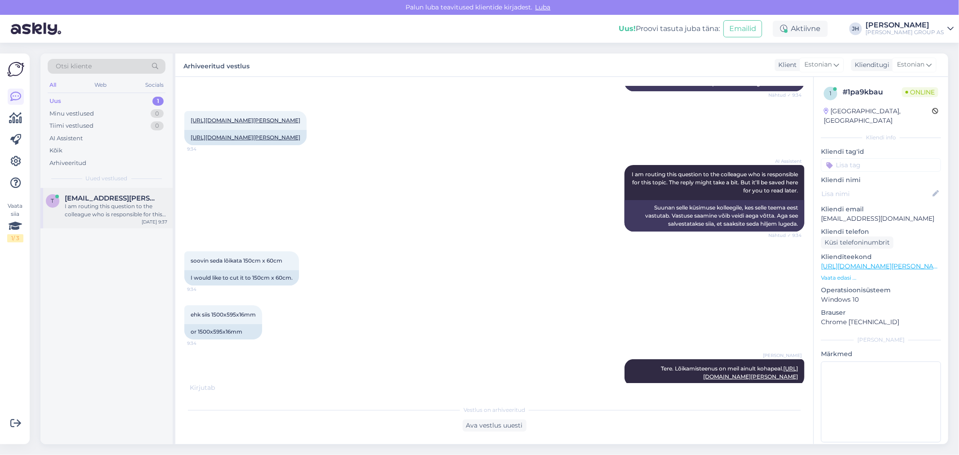
click at [106, 201] on span "[EMAIL_ADDRESS][DOMAIN_NAME]" at bounding box center [111, 198] width 93 height 8
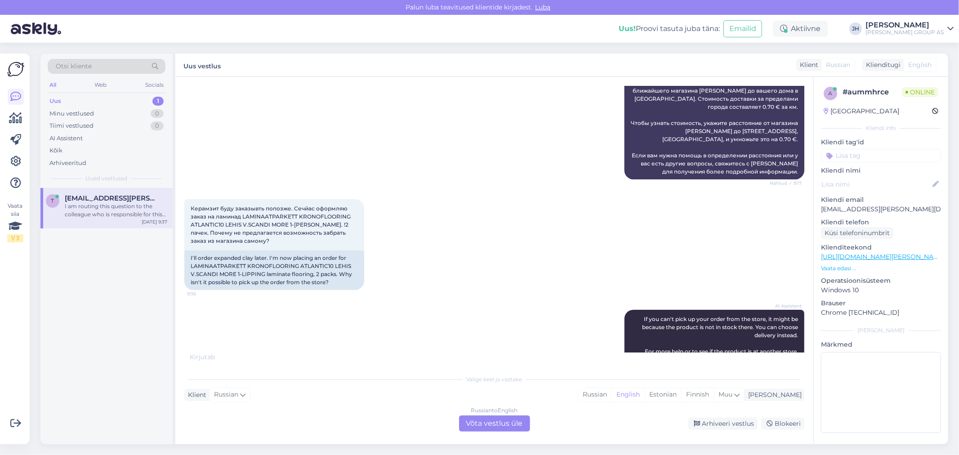
scroll to position [1156, 0]
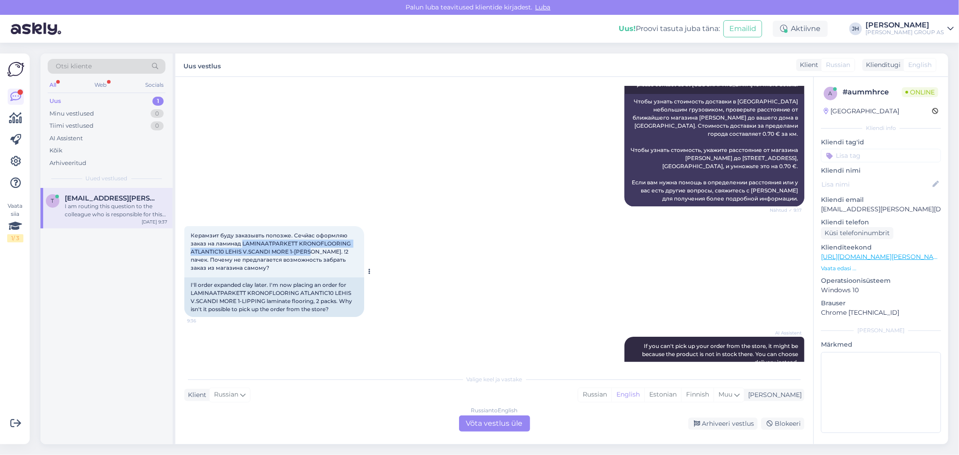
drag, startPoint x: 241, startPoint y: 200, endPoint x: 307, endPoint y: 209, distance: 65.8
click at [307, 232] on span "Керамзит буду заказывть попозже. Сечйас оформляю заказ на ламинад LAMINAATPARKE…" at bounding box center [271, 251] width 161 height 39
copy span "LAMINAATPARKETT KRONOFLOORING ATLANTIC10 LEHIS V.SCANDI MORE 1-LIPP."
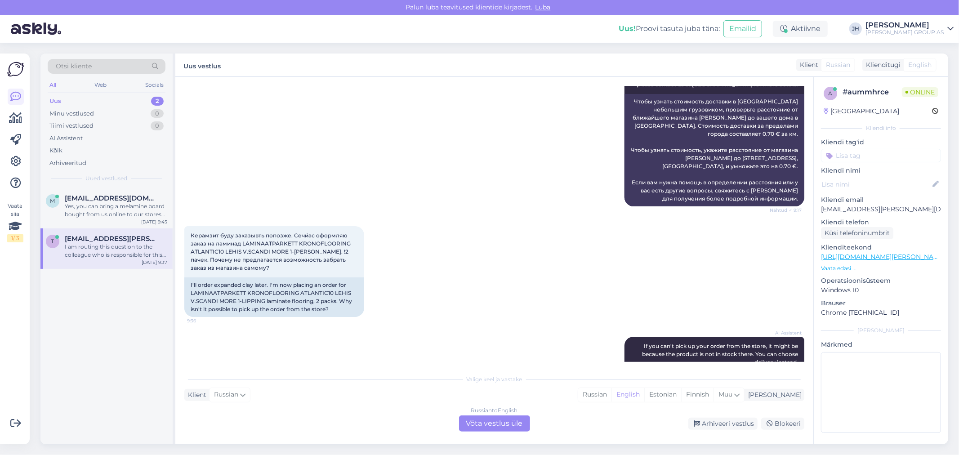
click at [491, 418] on div "Russian to English Võta vestlus üle" at bounding box center [494, 423] width 71 height 16
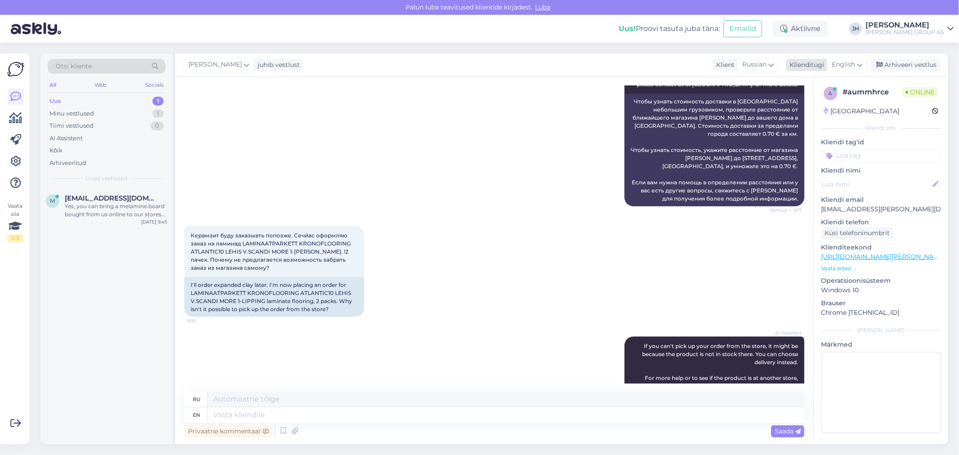
click at [860, 61] on icon at bounding box center [859, 65] width 5 height 10
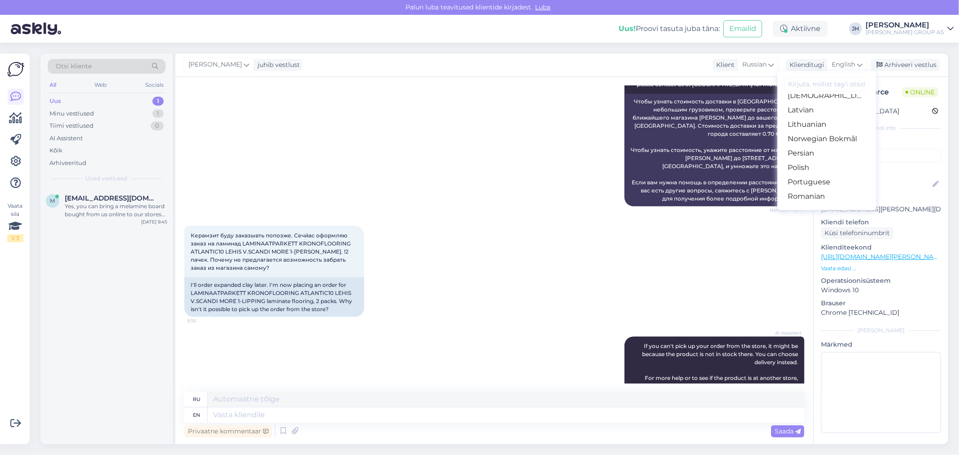
scroll to position [299, 0]
click at [814, 165] on link "Russian" at bounding box center [826, 165] width 99 height 14
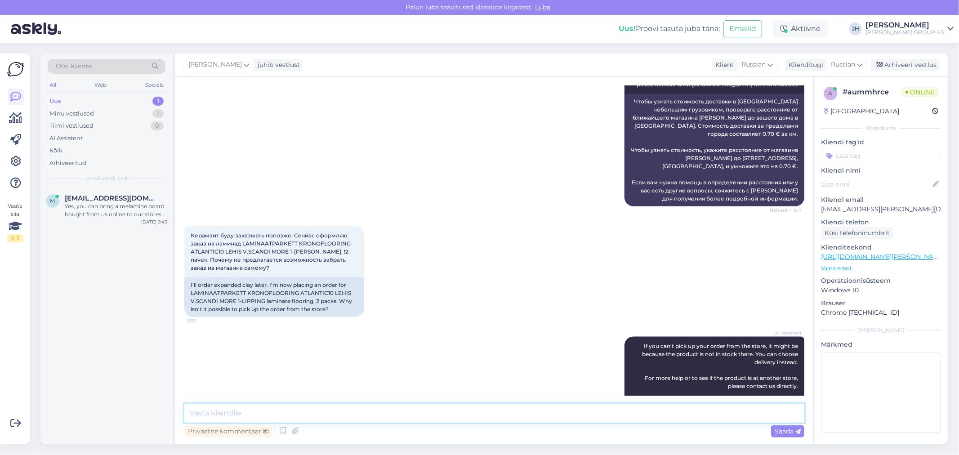
click at [211, 413] on textarea at bounding box center [494, 413] width 620 height 19
type textarea "З"
drag, startPoint x: 686, startPoint y: 411, endPoint x: 123, endPoint y: 396, distance: 563.8
click at [123, 396] on div "Otsi kliente All Web Socials Uus 1 Minu vestlused 1 Tiimi vestlused 0 AI Assist…" at bounding box center [493, 248] width 907 height 391
click at [679, 409] on textarea "Потому что этого товара нет на складе. Он заказывается напрямую от поставщика и…" at bounding box center [494, 413] width 620 height 19
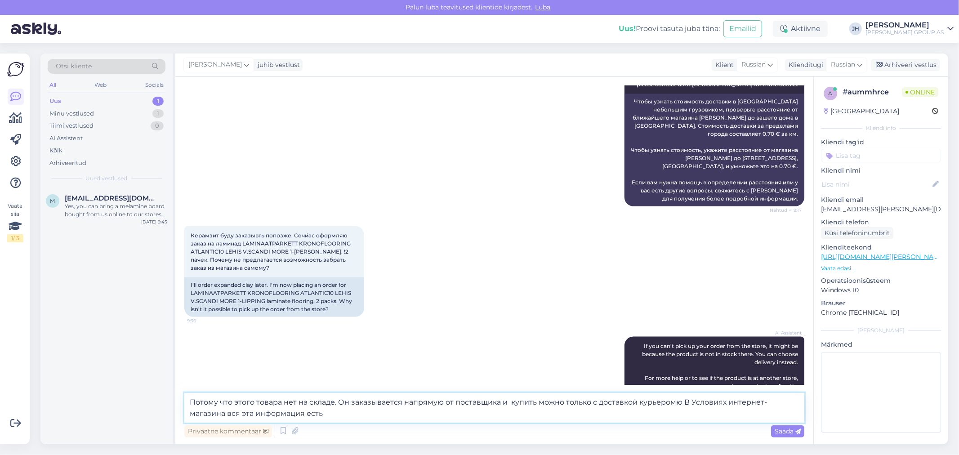
drag, startPoint x: 355, startPoint y: 411, endPoint x: 142, endPoint y: 388, distance: 214.3
click at [142, 388] on div "Otsi kliente All Web Socials Uus 1 Minu vestlused 1 Tiimi vestlused 0 AI Assist…" at bounding box center [493, 248] width 907 height 391
type textarea "Потому что этого товара нет на складе. Он заказывается напрямую от поставщика и…"
click at [793, 432] on span "Saada" at bounding box center [787, 431] width 26 height 8
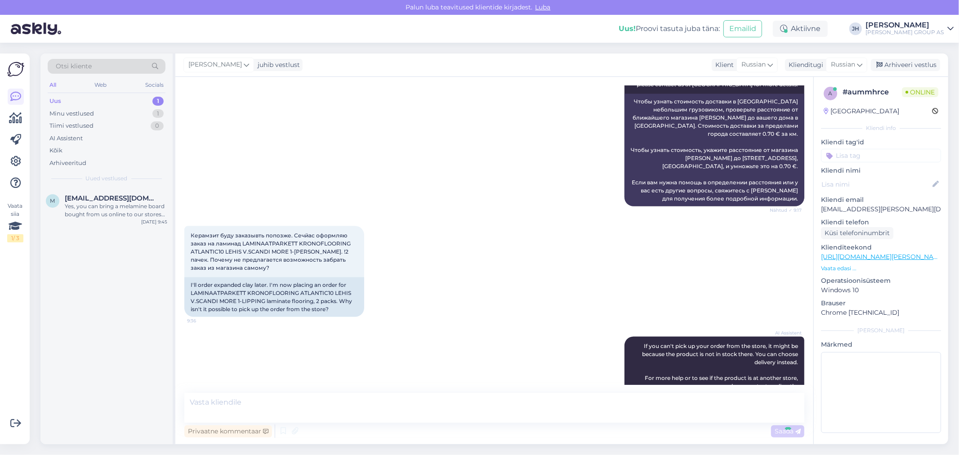
scroll to position [1391, 0]
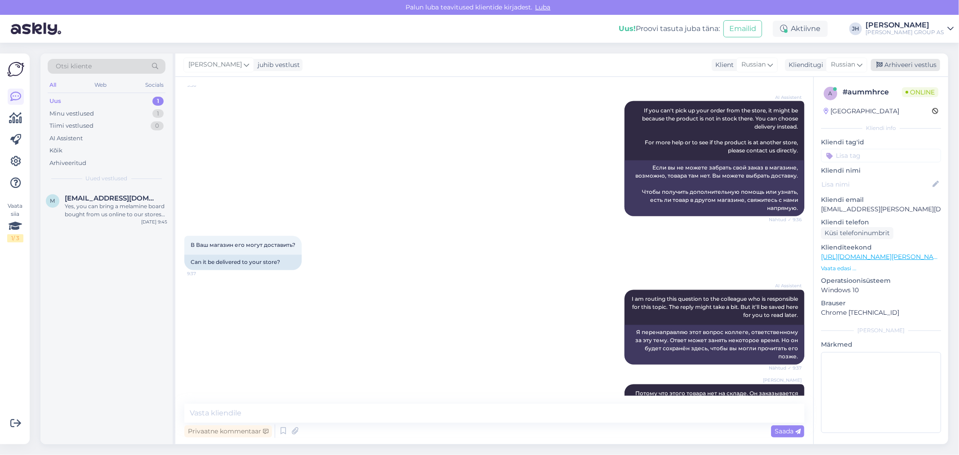
click at [911, 65] on div "Arhiveeri vestlus" at bounding box center [905, 65] width 69 height 12
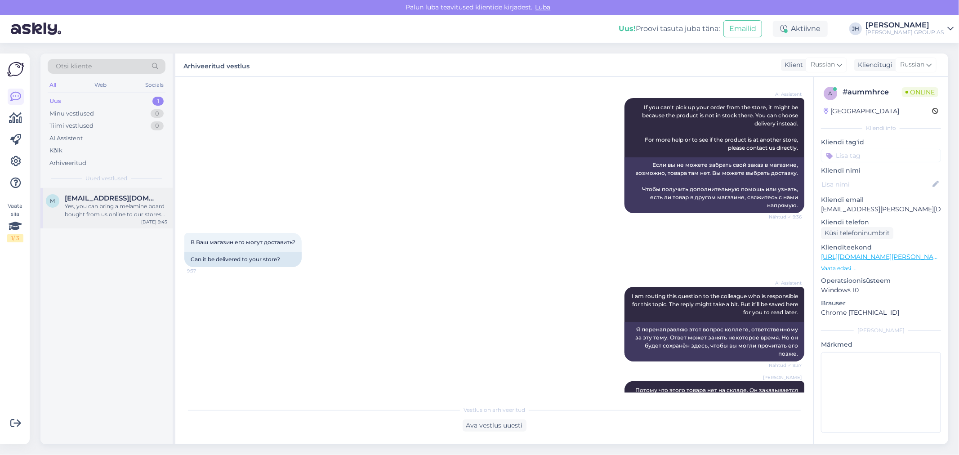
click at [84, 199] on span "[EMAIL_ADDRESS][DOMAIN_NAME]" at bounding box center [111, 198] width 93 height 8
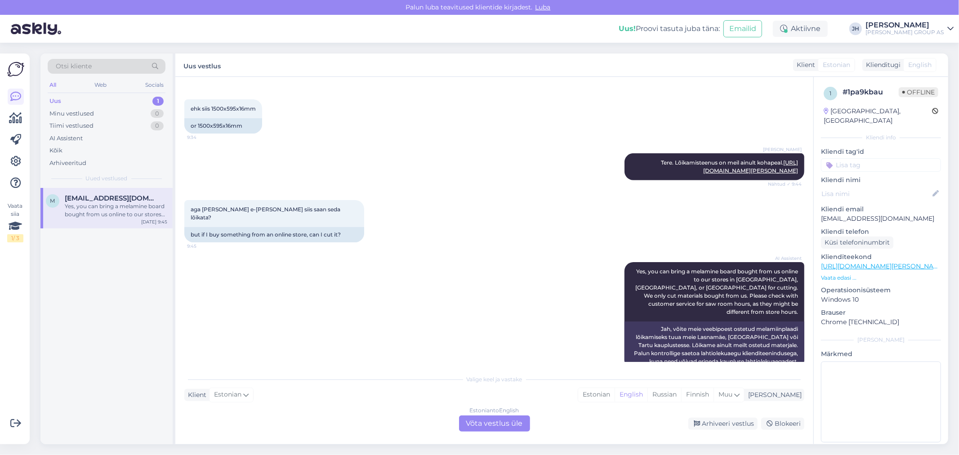
click at [500, 425] on div "Estonian to English Võta vestlus üle" at bounding box center [494, 423] width 71 height 16
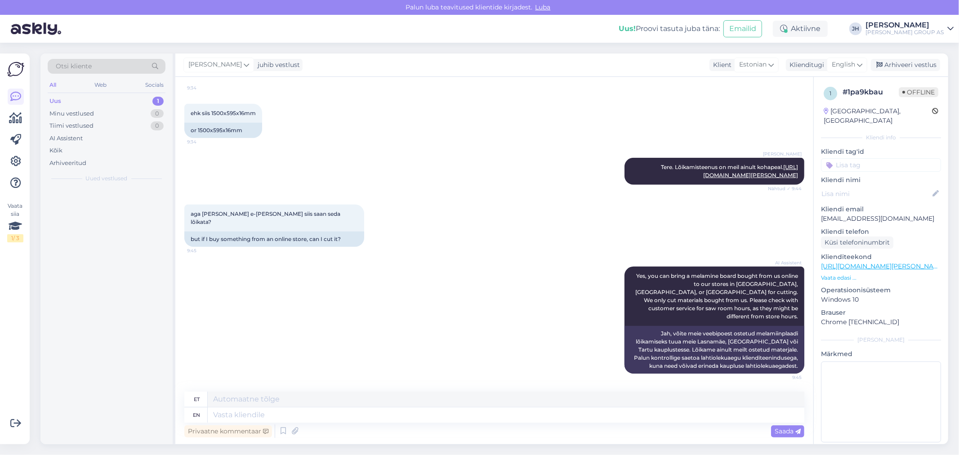
scroll to position [436, 0]
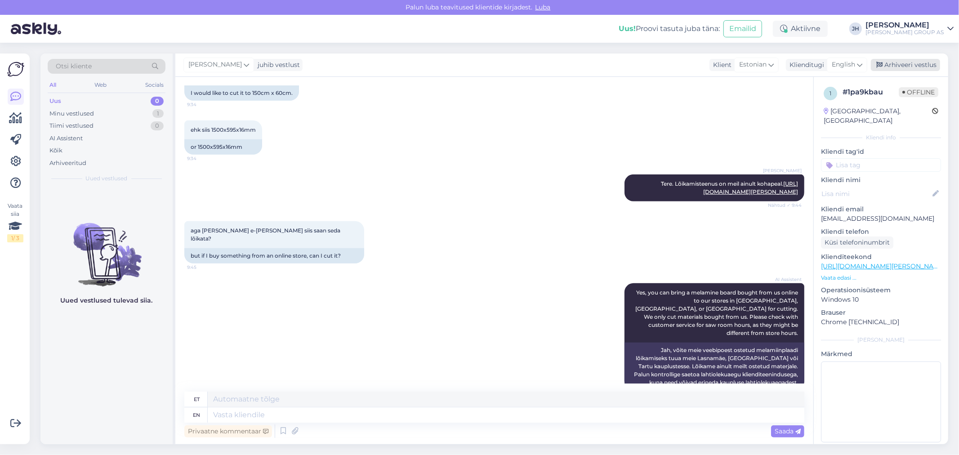
click at [912, 62] on div "Arhiveeri vestlus" at bounding box center [905, 65] width 69 height 12
